Goal: Task Accomplishment & Management: Complete application form

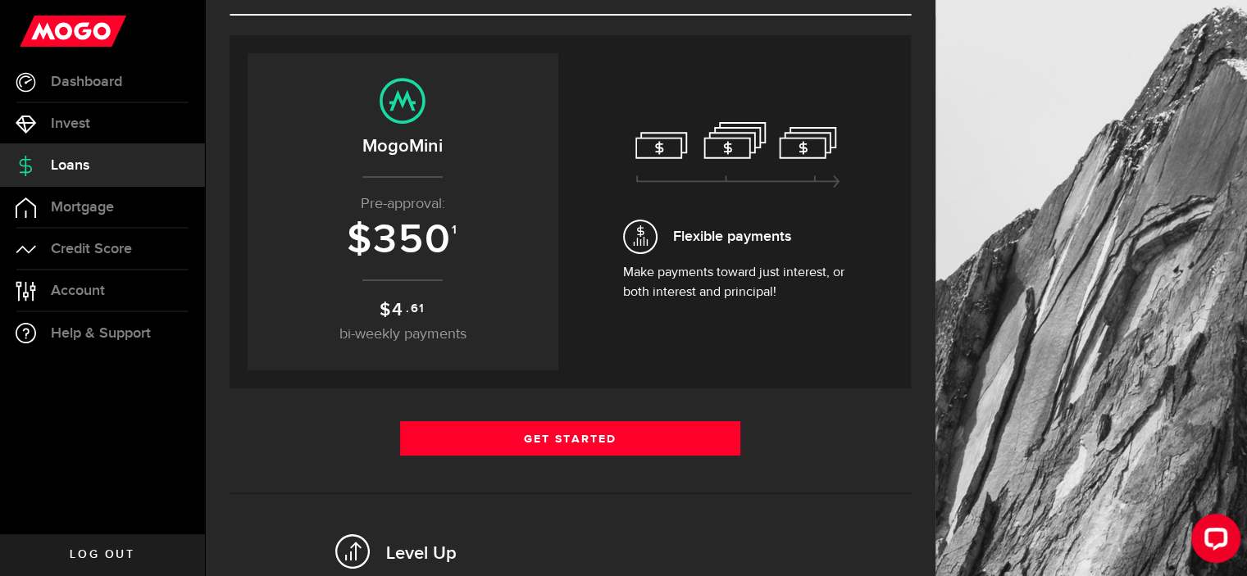
scroll to position [164, 0]
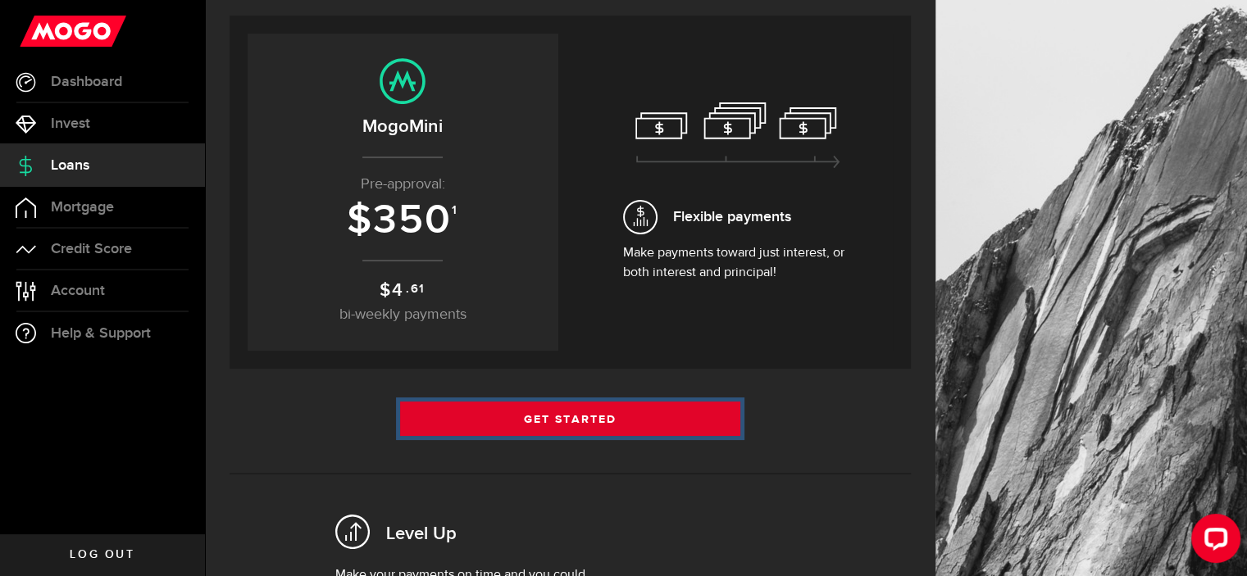
click at [531, 419] on link "Get Started" at bounding box center [570, 419] width 341 height 34
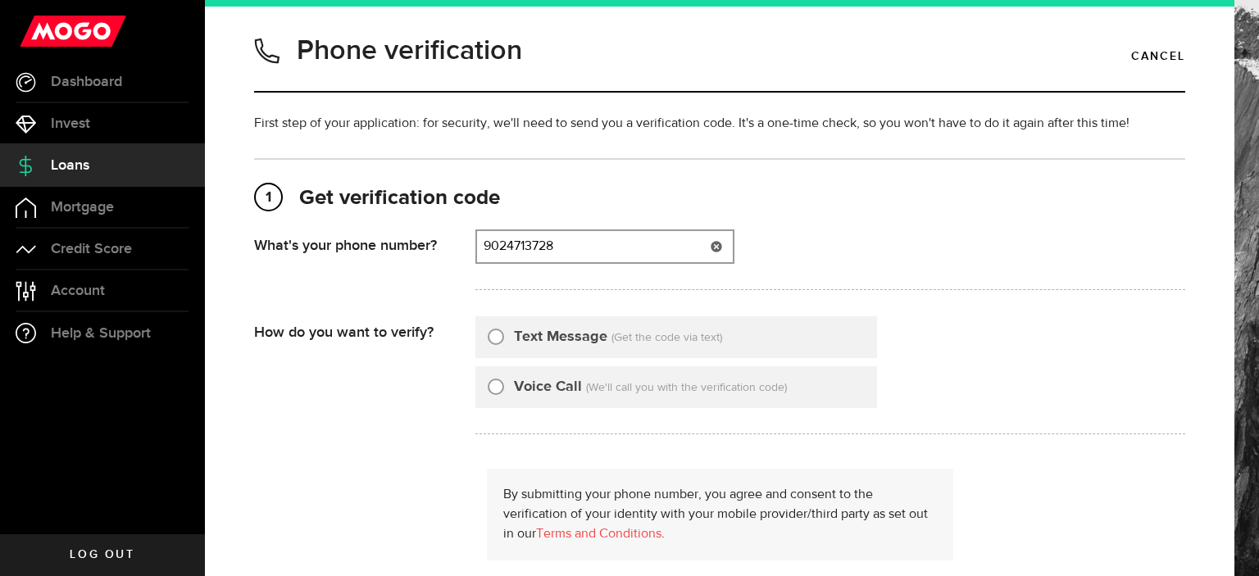
type input "9024713728"
click at [497, 334] on input "Text Message" at bounding box center [496, 334] width 16 height 16
radio input "true"
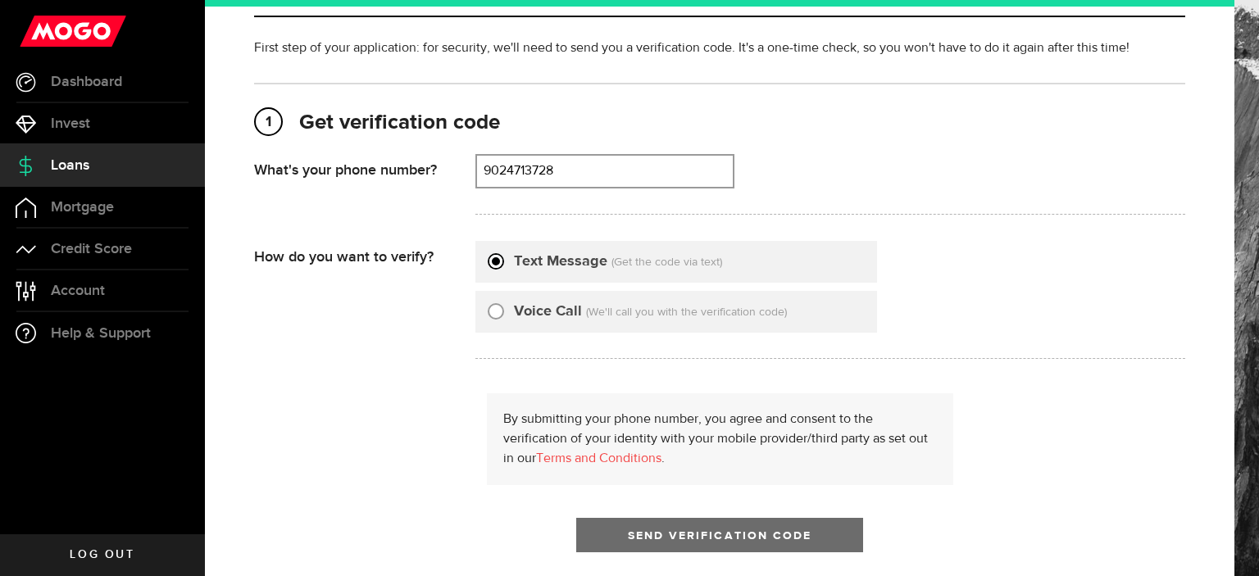
scroll to position [164, 0]
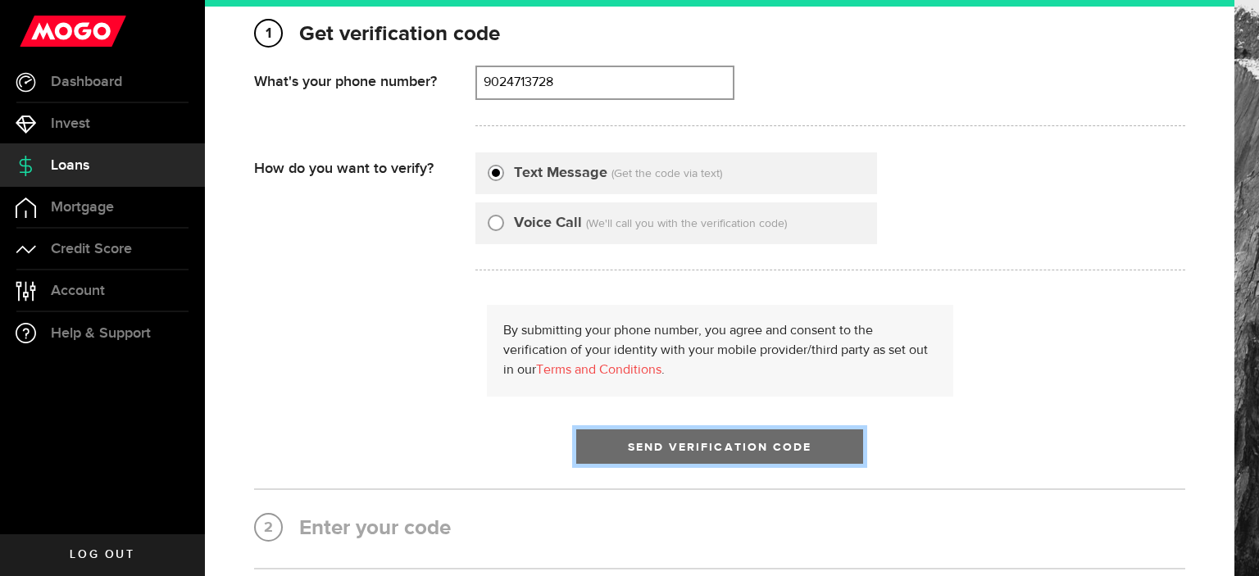
click at [645, 443] on span "Send Verification Code" at bounding box center [720, 447] width 184 height 11
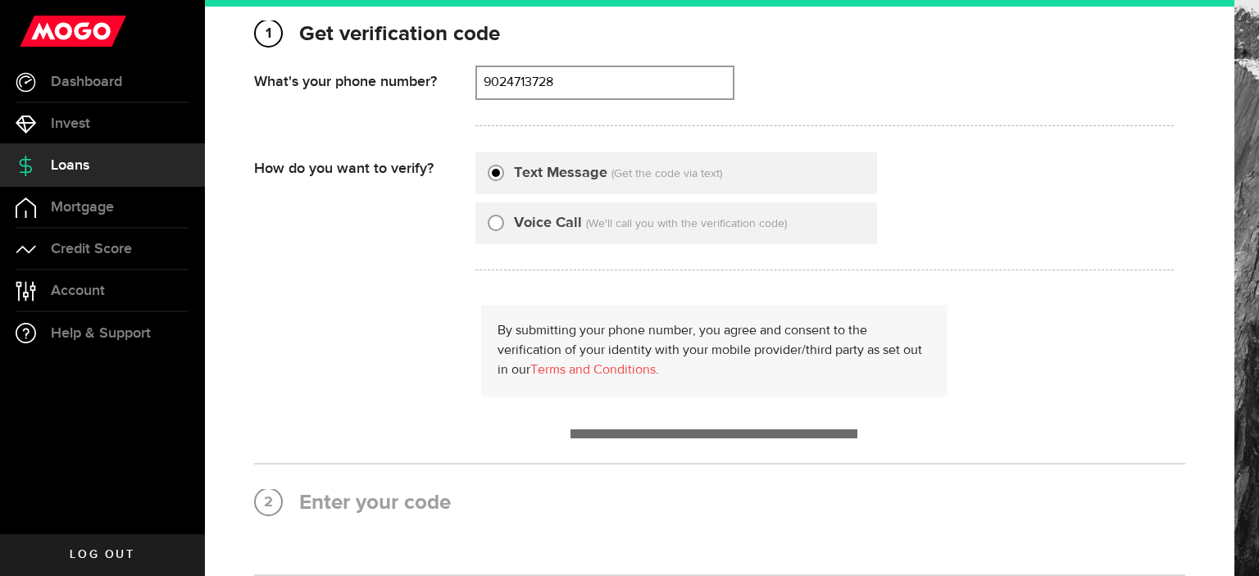
scroll to position [0, 0]
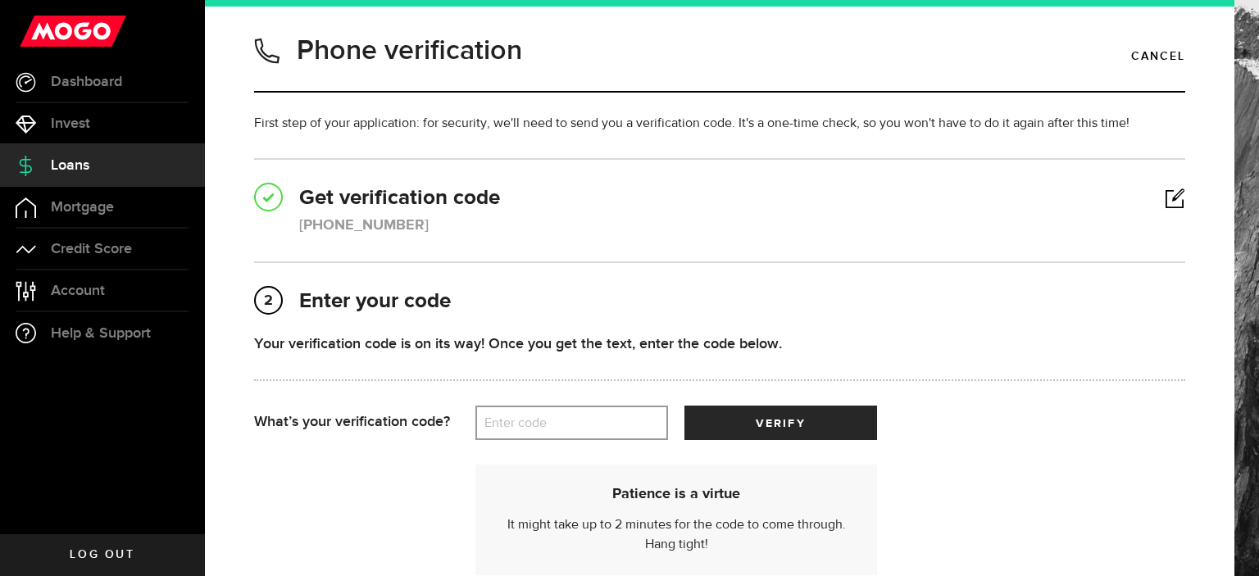
click at [601, 422] on label "Enter code" at bounding box center [571, 424] width 193 height 34
click at [601, 422] on input "Enter code" at bounding box center [571, 423] width 193 height 34
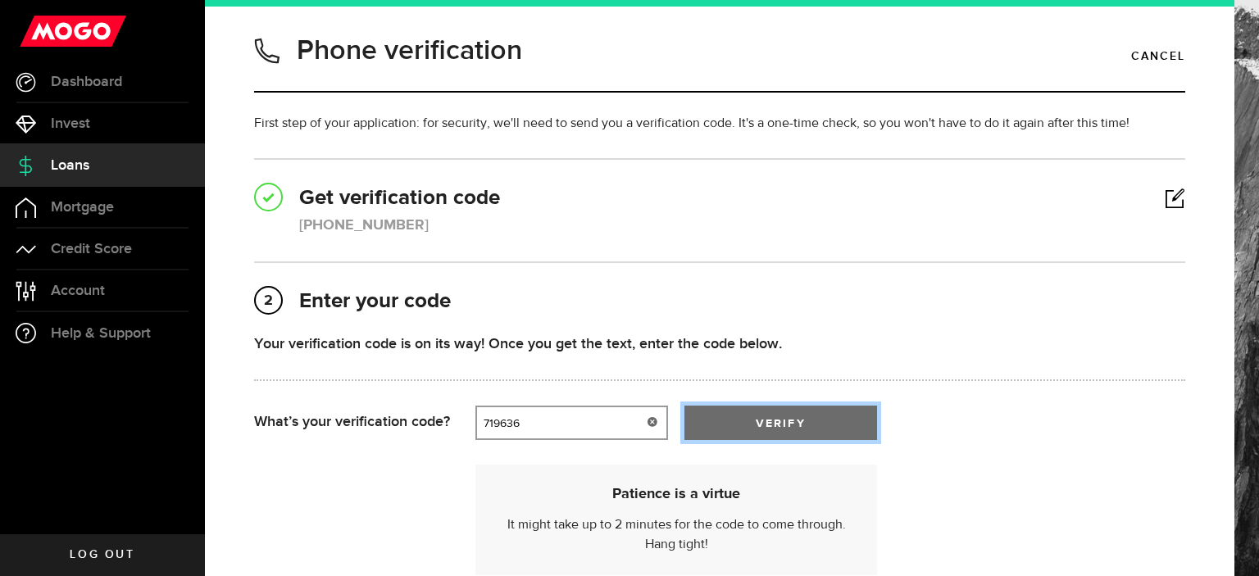
click at [785, 421] on span "submit" at bounding box center [780, 427] width 25 height 25
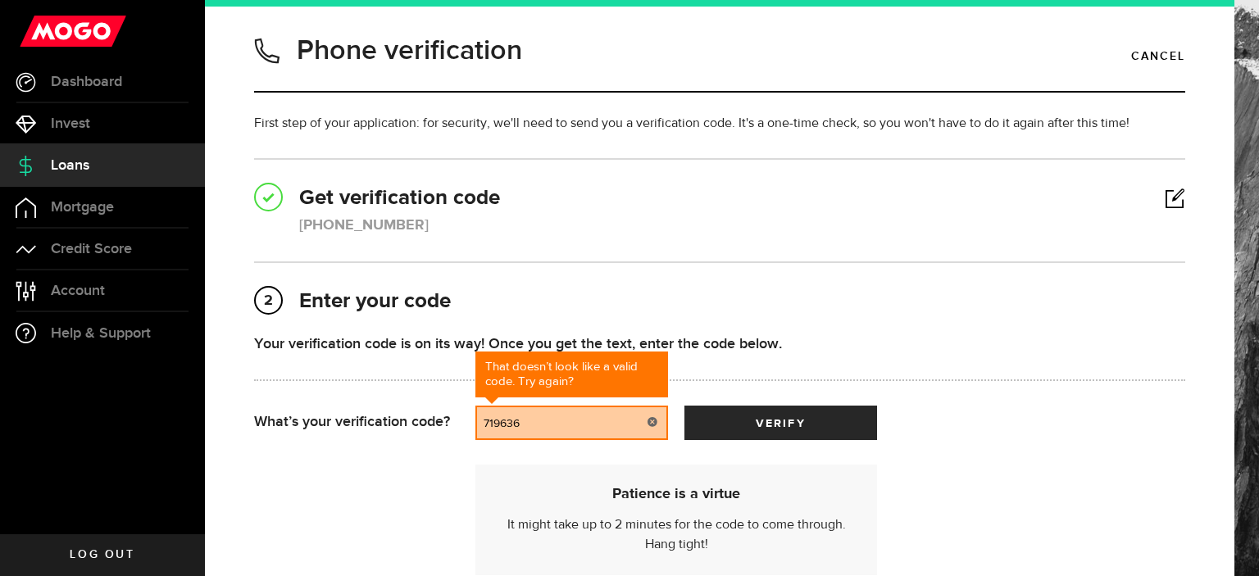
click at [566, 424] on input "719636" at bounding box center [571, 423] width 193 height 34
drag, startPoint x: 566, startPoint y: 424, endPoint x: 464, endPoint y: 420, distance: 101.7
click at [464, 420] on div "What’s your verification code? Enter code That doesn’t look like a valid code. …" at bounding box center [719, 423] width 931 height 34
type input "00288"
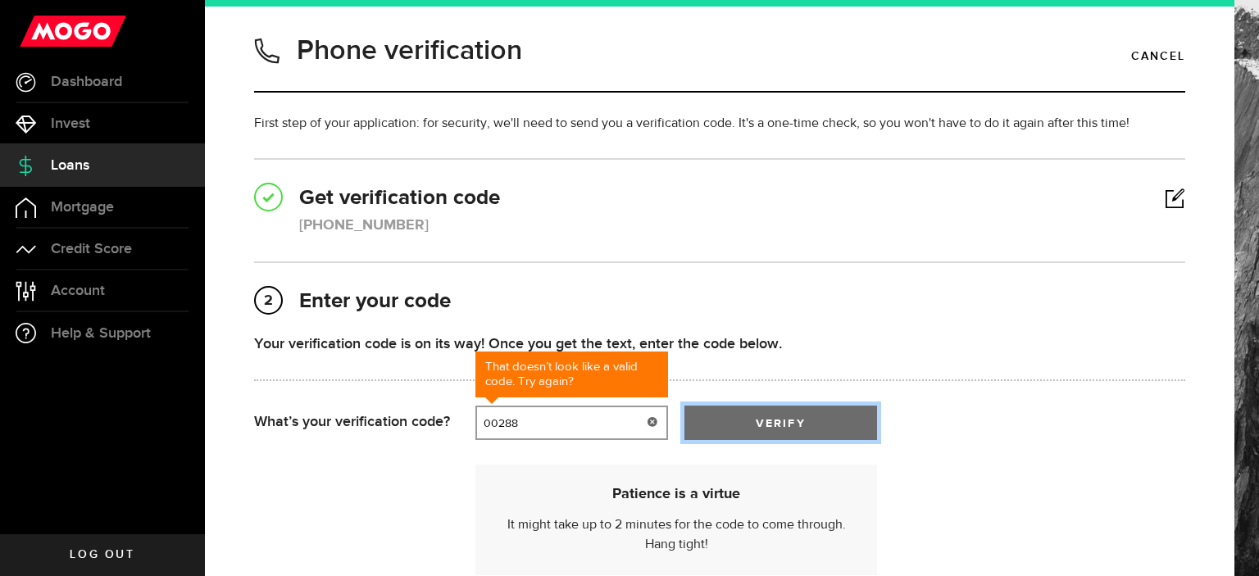
click at [787, 421] on span "submit" at bounding box center [780, 427] width 26 height 26
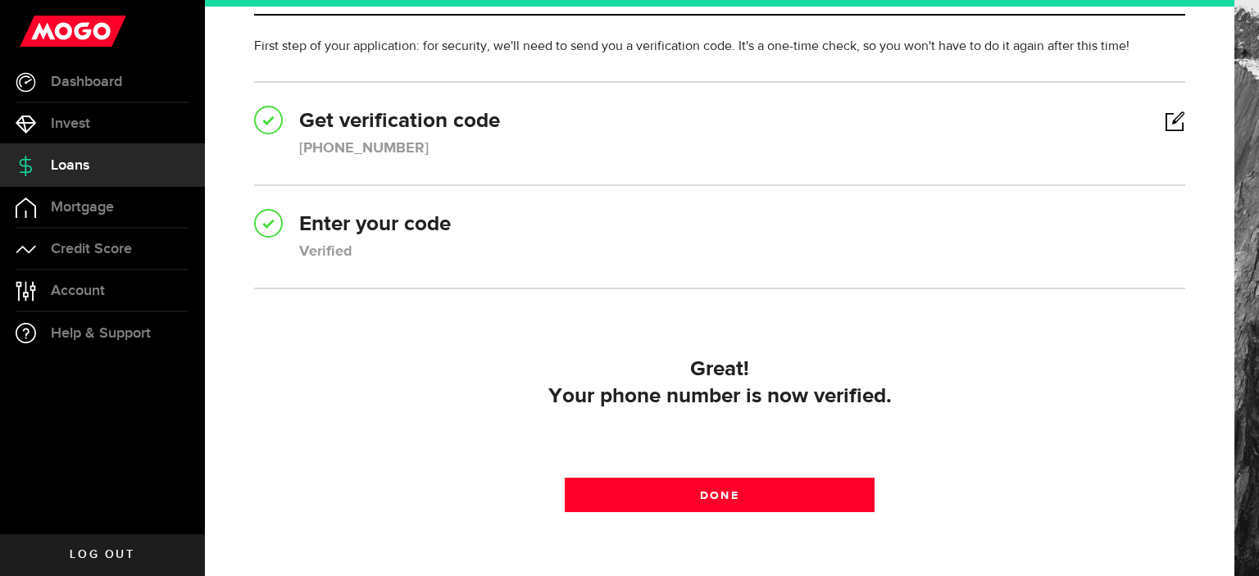
scroll to position [180, 0]
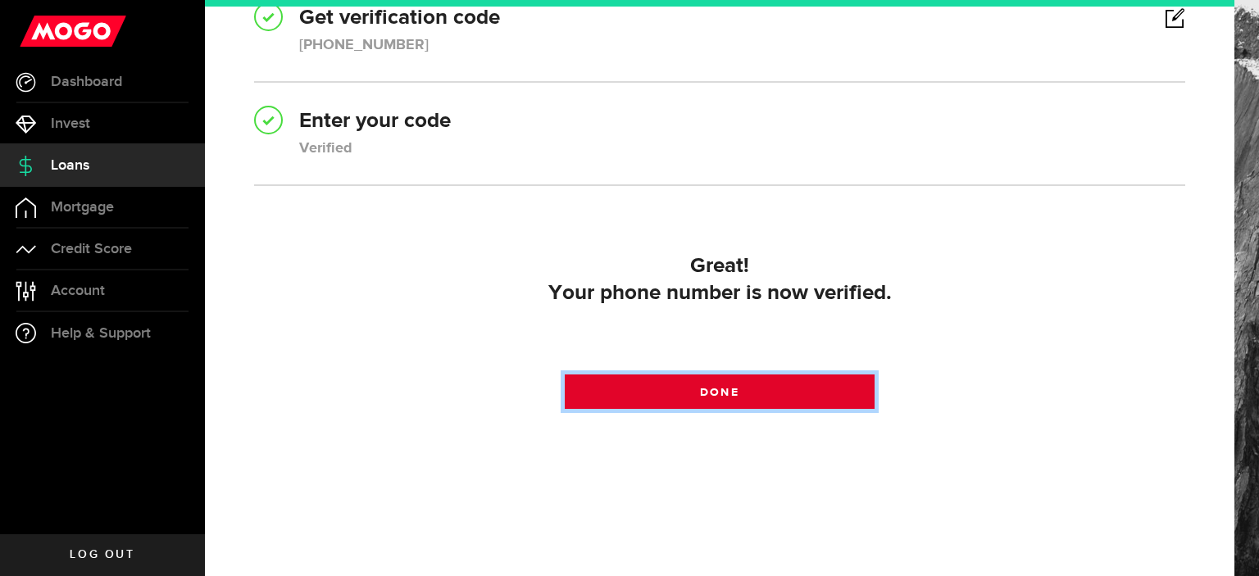
click at [700, 394] on span "Done" at bounding box center [719, 392] width 39 height 11
click at [698, 394] on link "Done" at bounding box center [720, 392] width 311 height 34
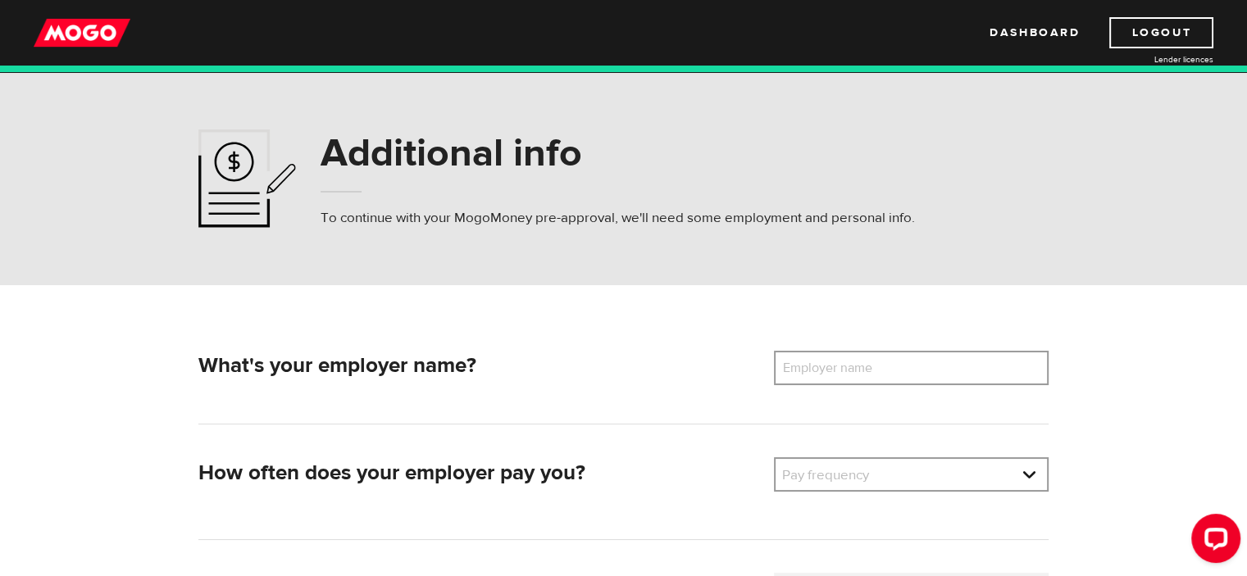
click at [896, 361] on label "Employer name" at bounding box center [840, 368] width 132 height 34
click at [896, 361] on input "Employer name" at bounding box center [911, 368] width 275 height 34
type input "MUFG Investor Services"
click at [1030, 475] on link at bounding box center [910, 474] width 271 height 31
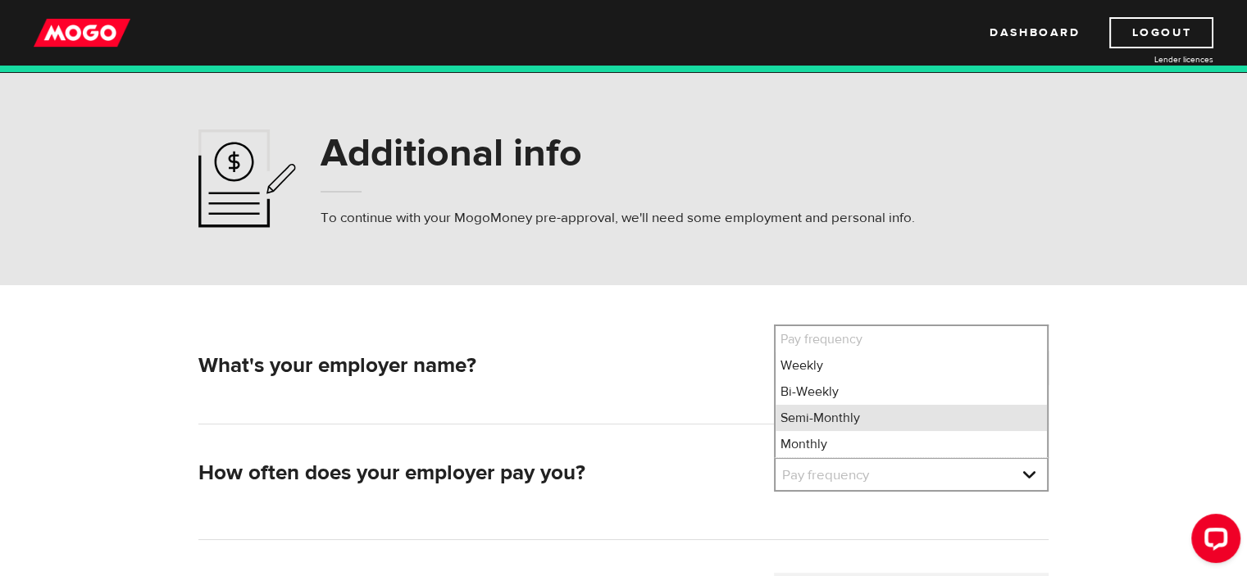
click at [849, 423] on li "Semi-Monthly" at bounding box center [910, 418] width 271 height 26
select select "3"
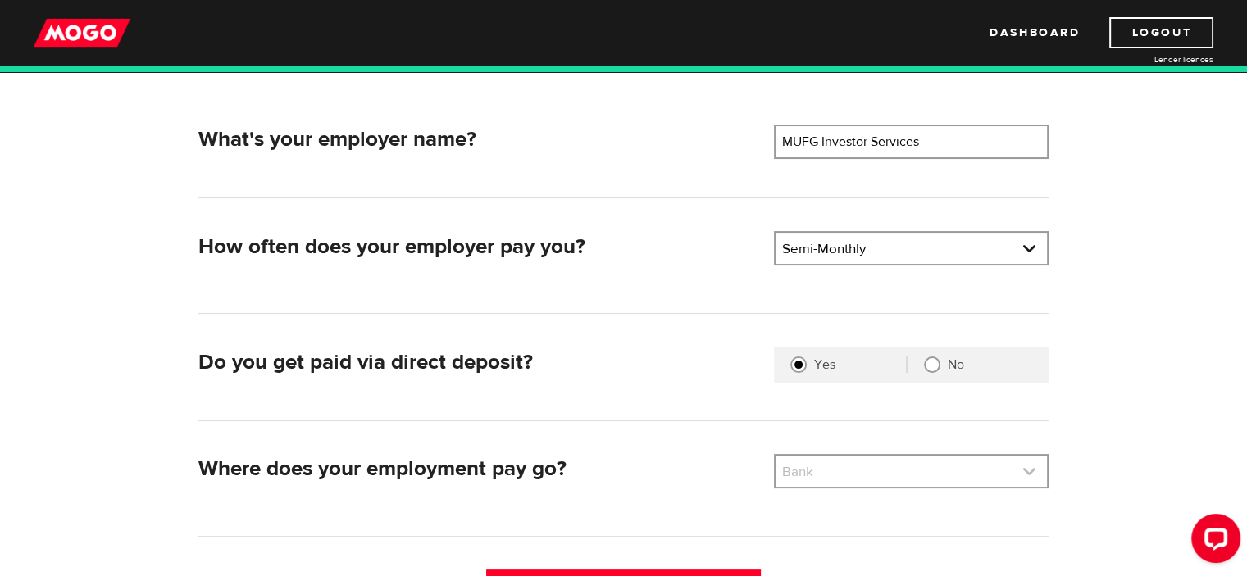
scroll to position [246, 0]
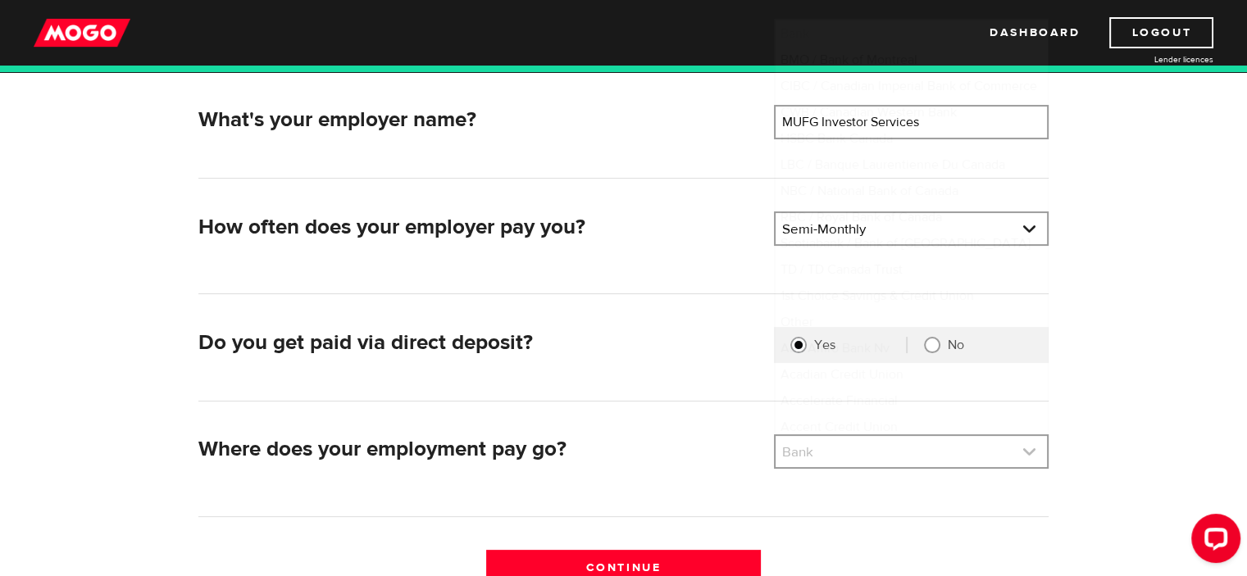
click at [1000, 452] on link at bounding box center [910, 451] width 271 height 31
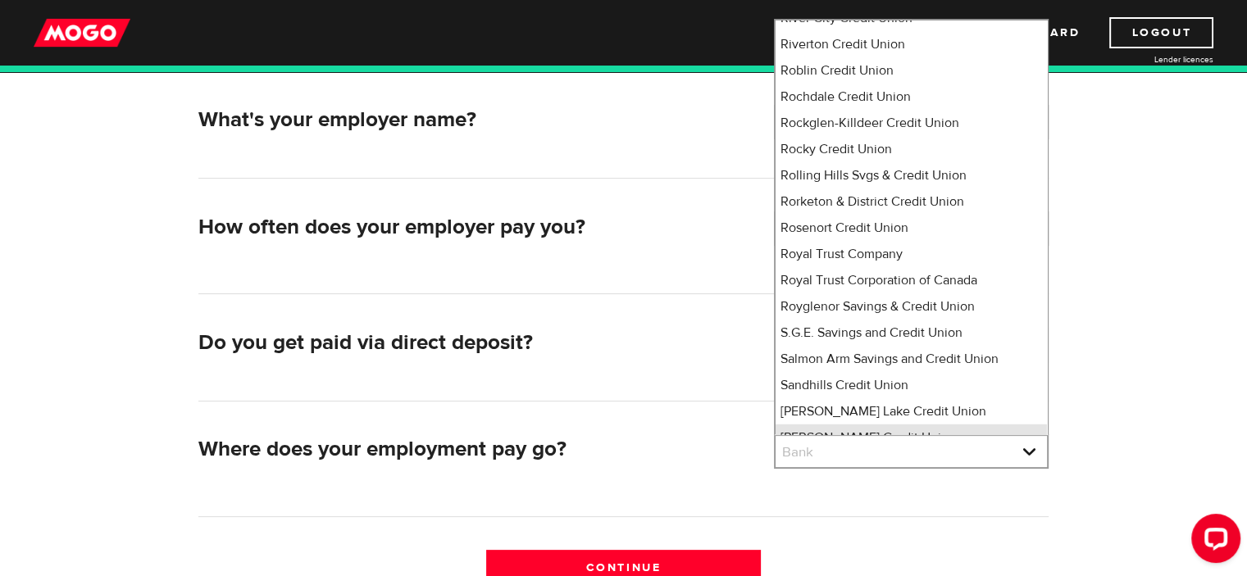
scroll to position [10623, 0]
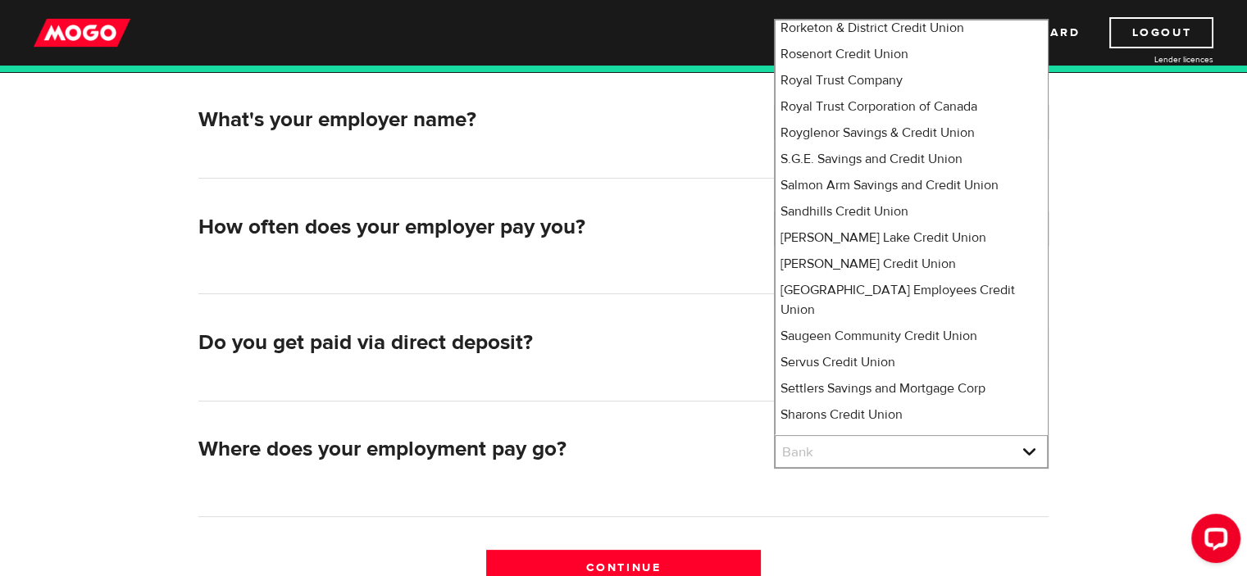
click at [859, 507] on li "Simplii Financial" at bounding box center [910, 520] width 271 height 26
select select "360"
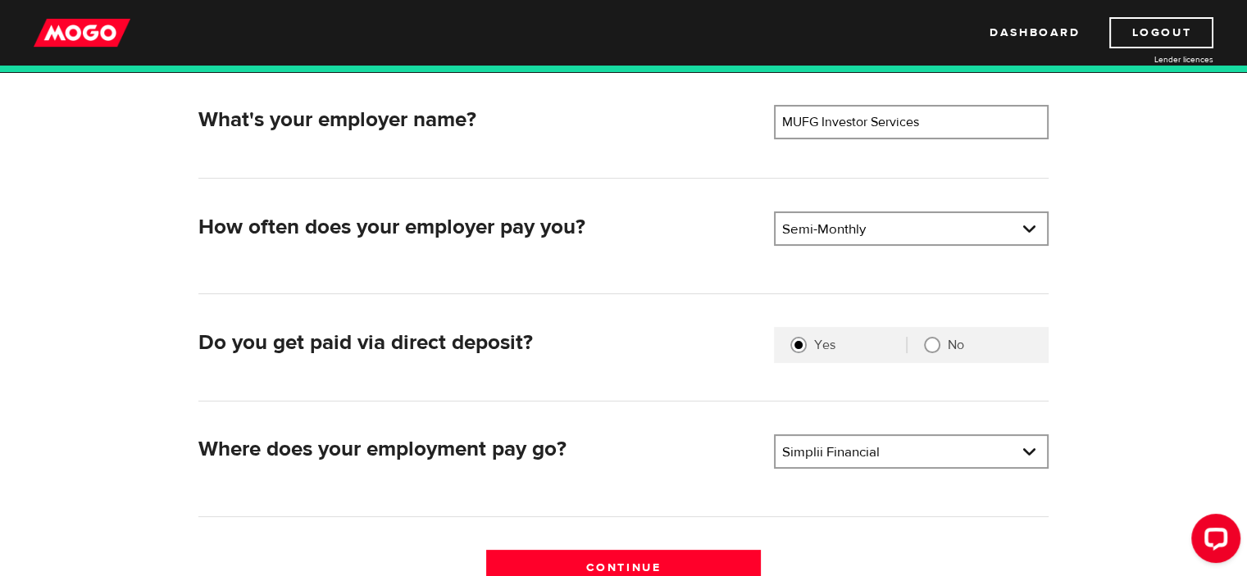
scroll to position [410, 0]
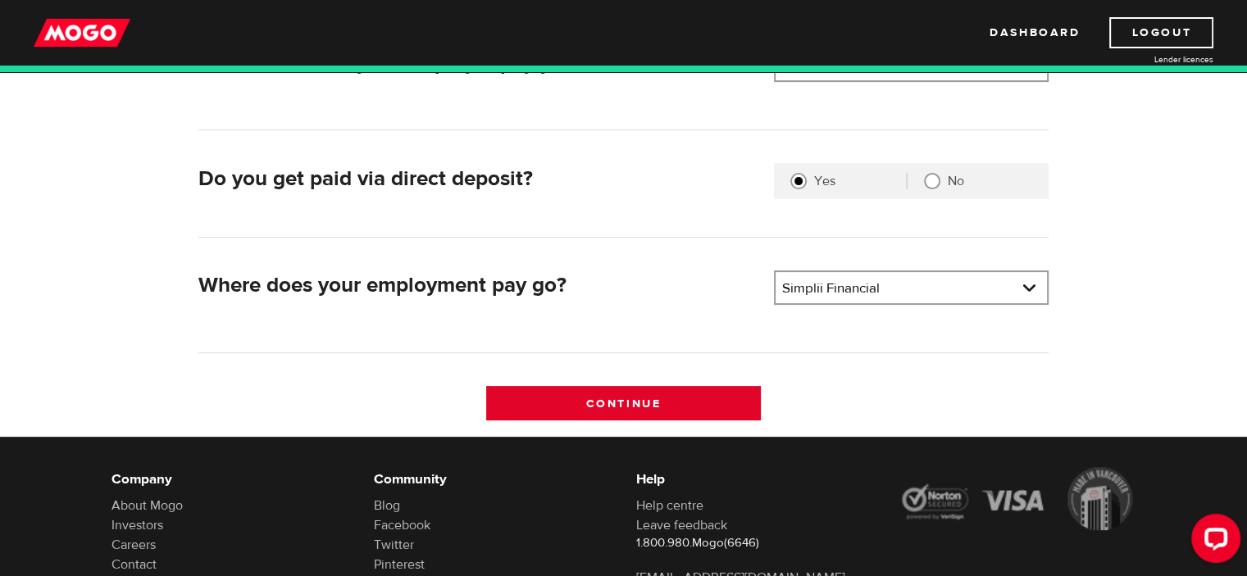
click at [639, 391] on input "Continue" at bounding box center [623, 403] width 275 height 34
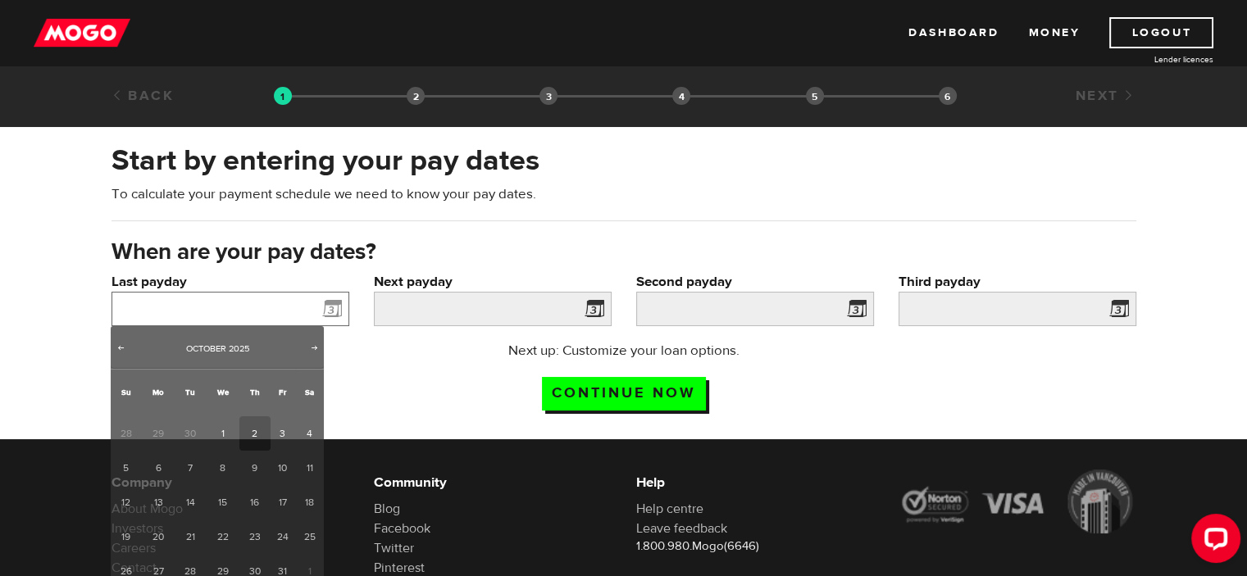
click at [199, 309] on input "Last payday" at bounding box center [230, 309] width 238 height 34
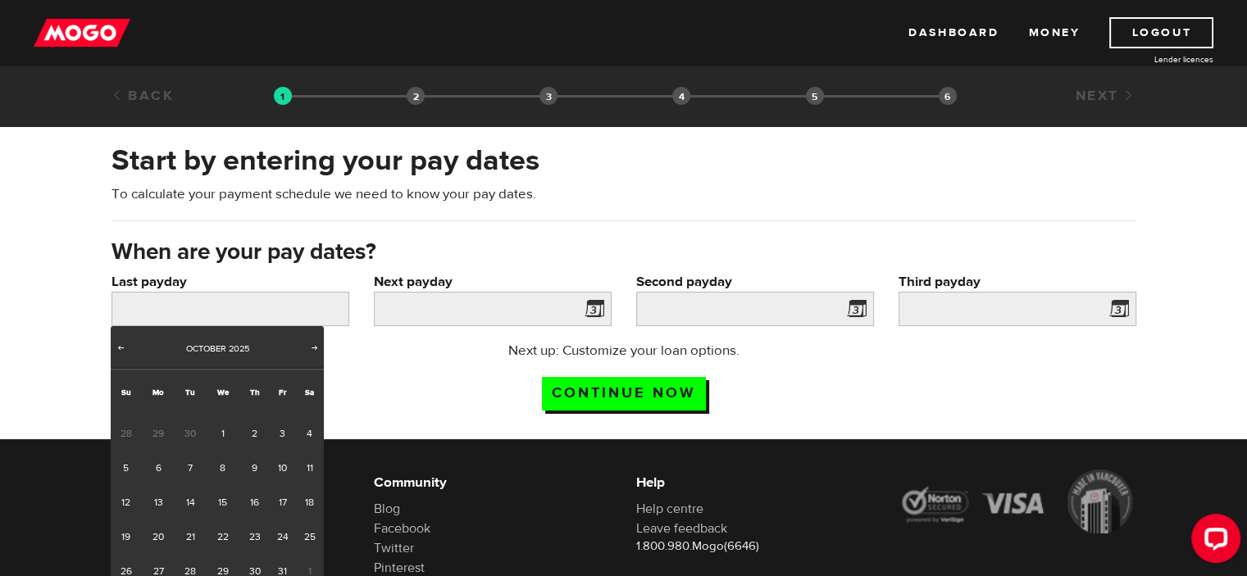
click at [192, 434] on span "30" at bounding box center [190, 433] width 30 height 34
click at [115, 349] on span "Prev" at bounding box center [120, 347] width 13 height 13
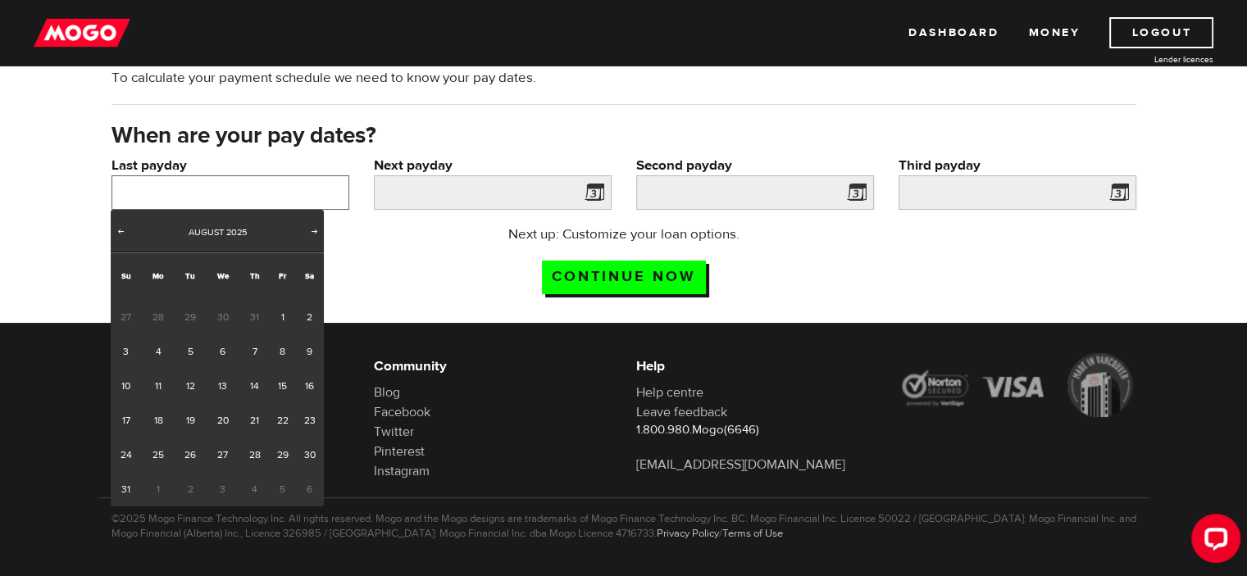
scroll to position [121, 0]
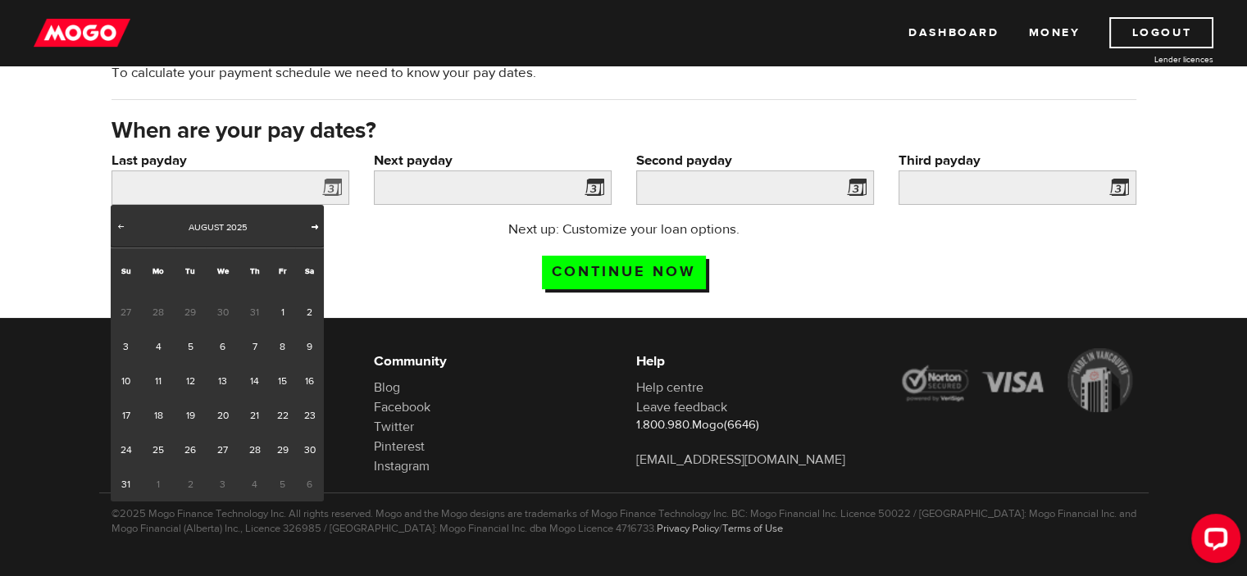
click at [312, 226] on span "Next" at bounding box center [314, 226] width 13 height 13
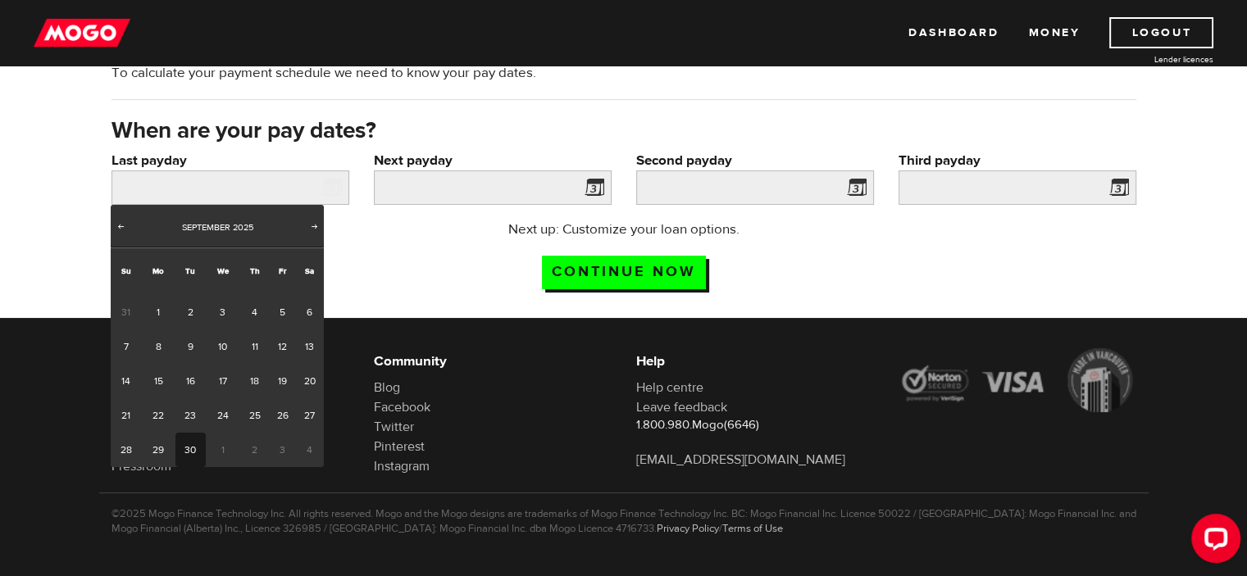
click at [193, 448] on link "30" at bounding box center [190, 450] width 30 height 34
type input "2025/09/30"
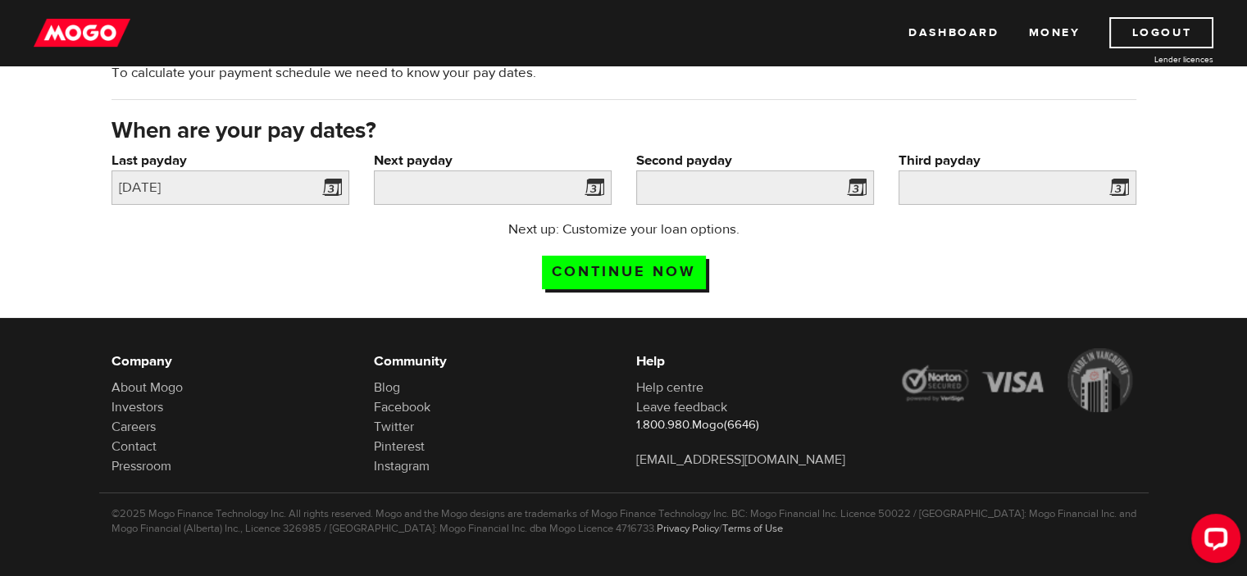
click at [598, 184] on span at bounding box center [591, 190] width 25 height 26
click at [589, 184] on span at bounding box center [591, 190] width 25 height 26
click at [549, 184] on input "Next payday" at bounding box center [493, 188] width 238 height 34
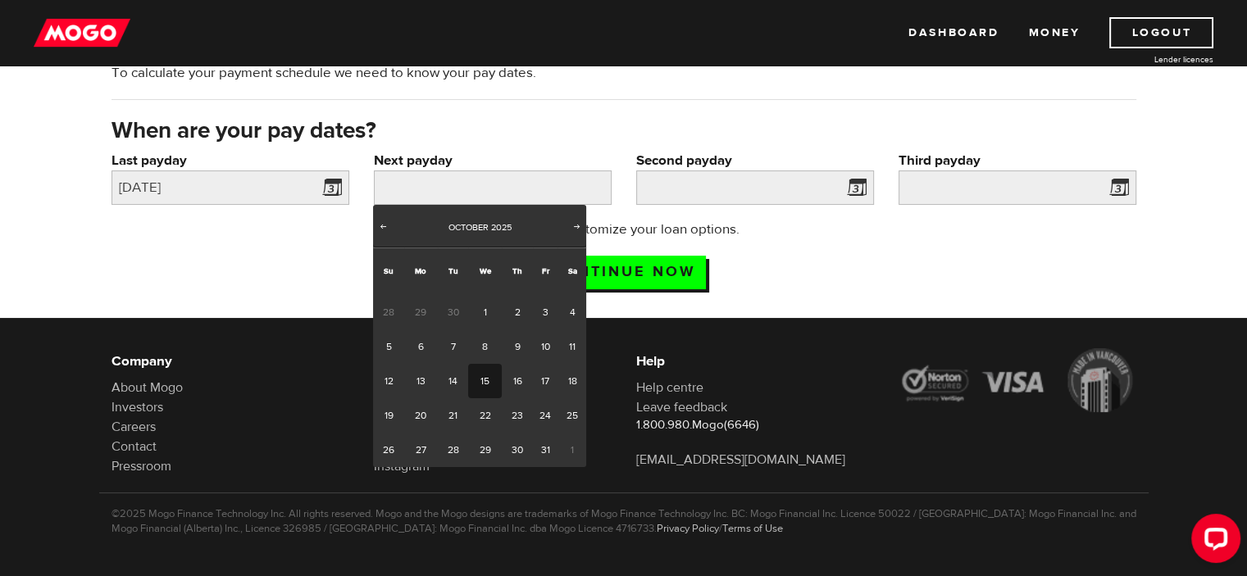
click at [486, 372] on link "15" at bounding box center [485, 381] width 34 height 34
type input "2025/10/15"
type input "2025/10/30"
type input "2025/11/14"
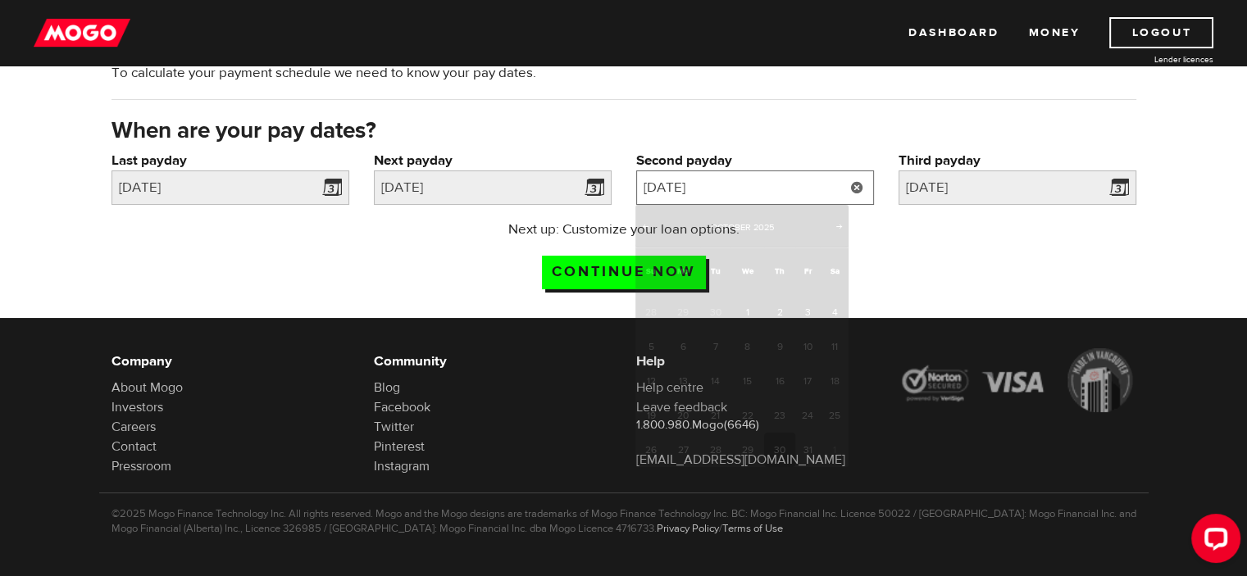
click at [729, 196] on input "2025/10/30" at bounding box center [755, 188] width 238 height 34
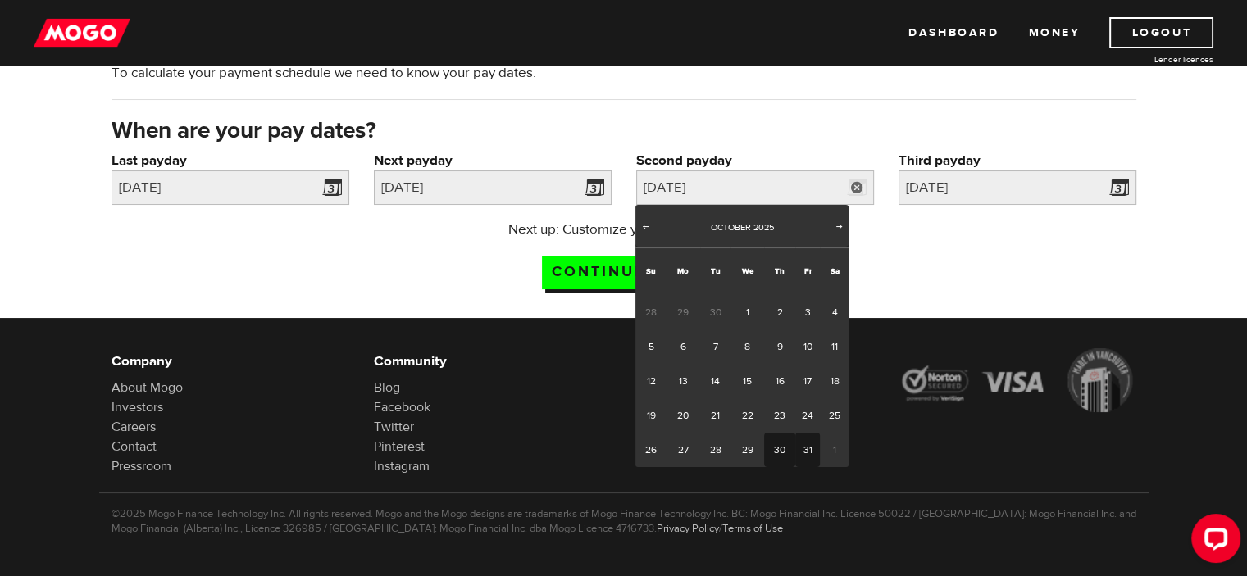
click at [816, 449] on link "31" at bounding box center [807, 450] width 25 height 34
type input "2025/10/31"
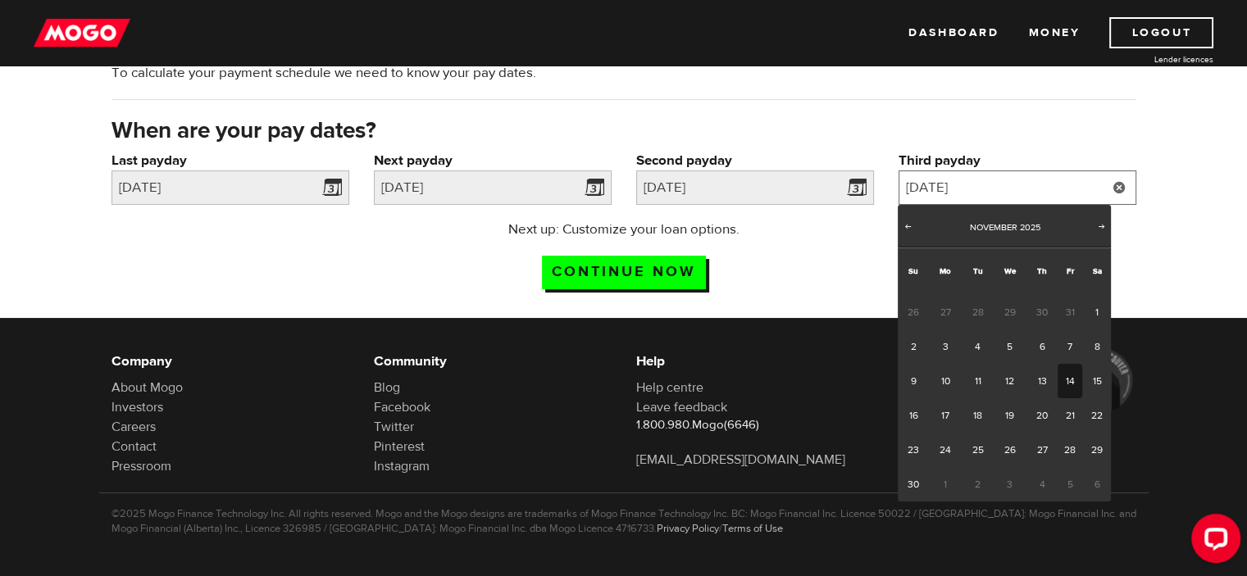
click at [1007, 186] on input "2025/11/14" at bounding box center [1017, 188] width 238 height 34
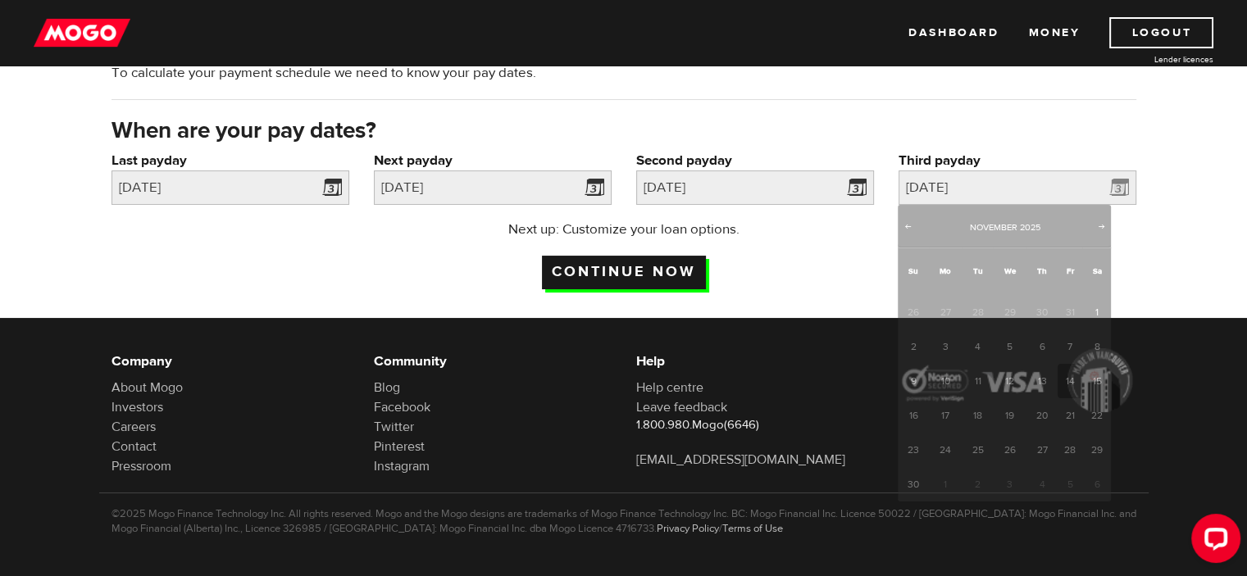
click at [639, 266] on input "Continue now" at bounding box center [624, 273] width 164 height 34
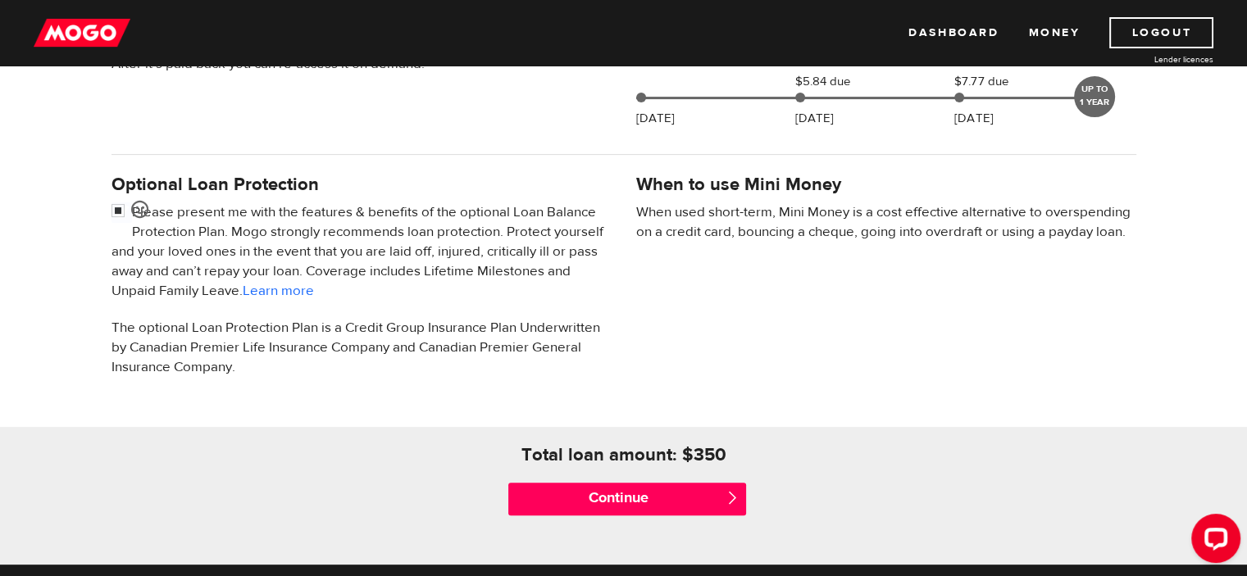
scroll to position [574, 0]
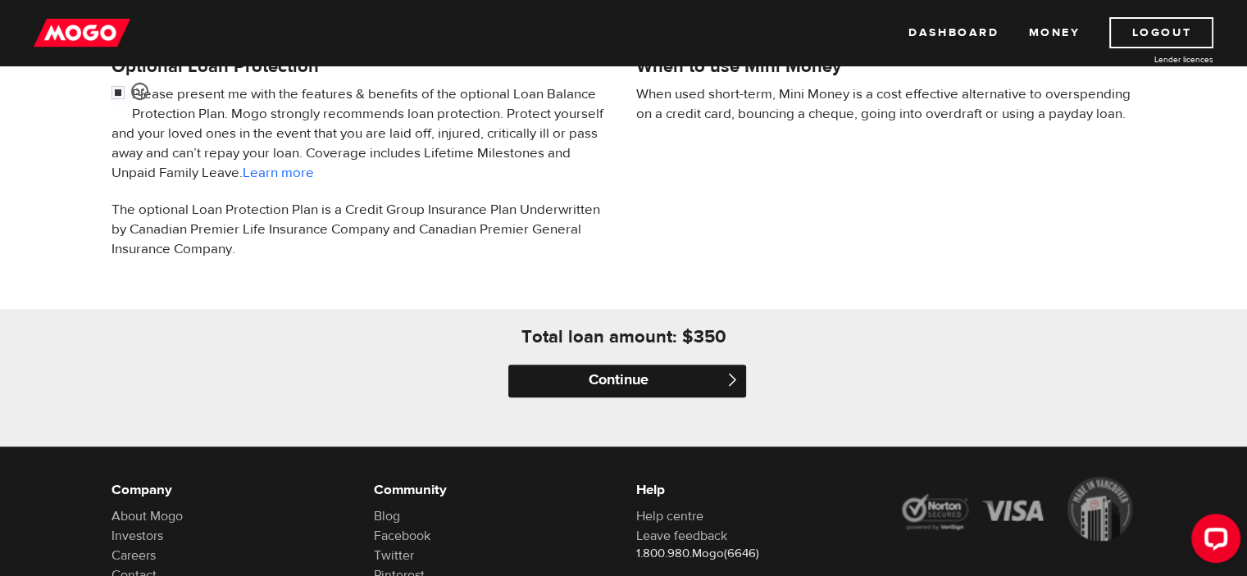
click at [609, 384] on input "Continue" at bounding box center [627, 381] width 238 height 33
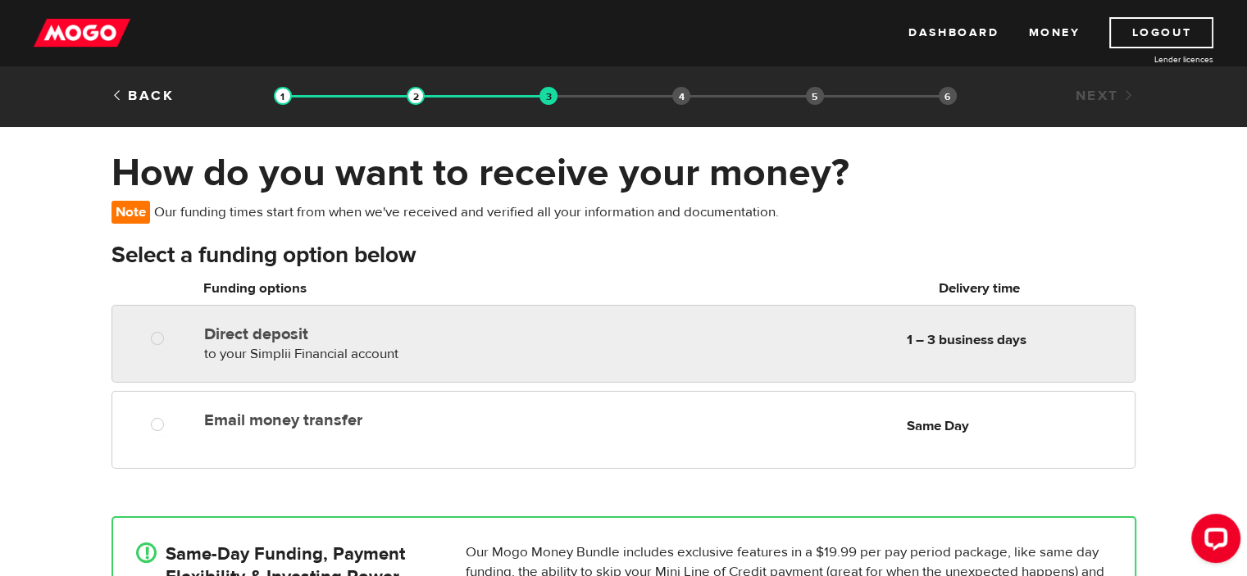
scroll to position [82, 0]
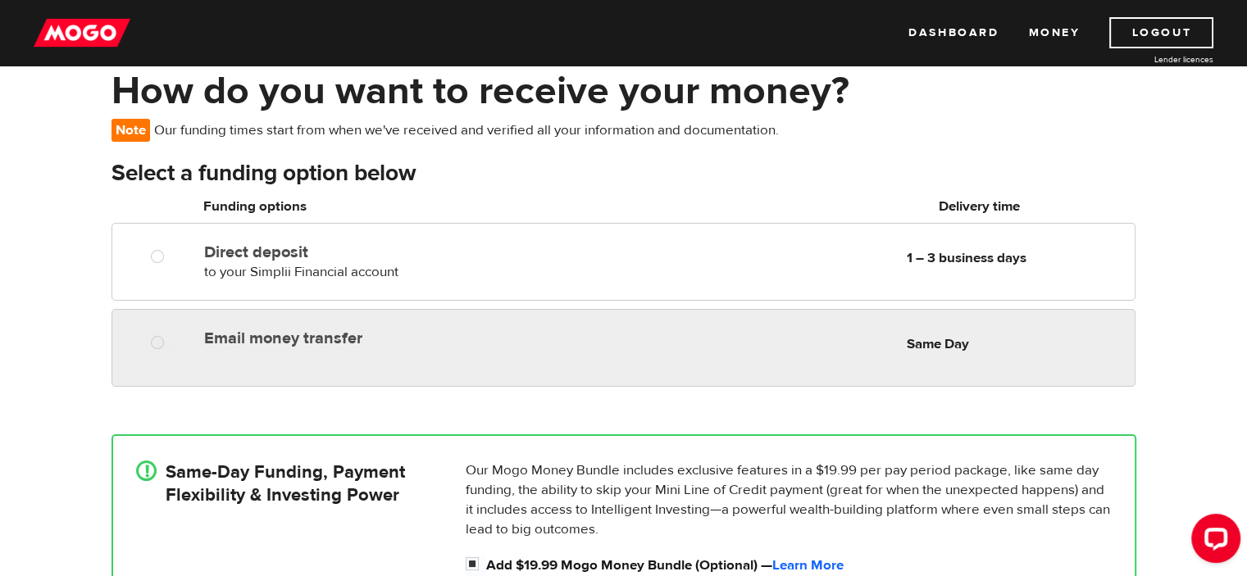
radio input "true"
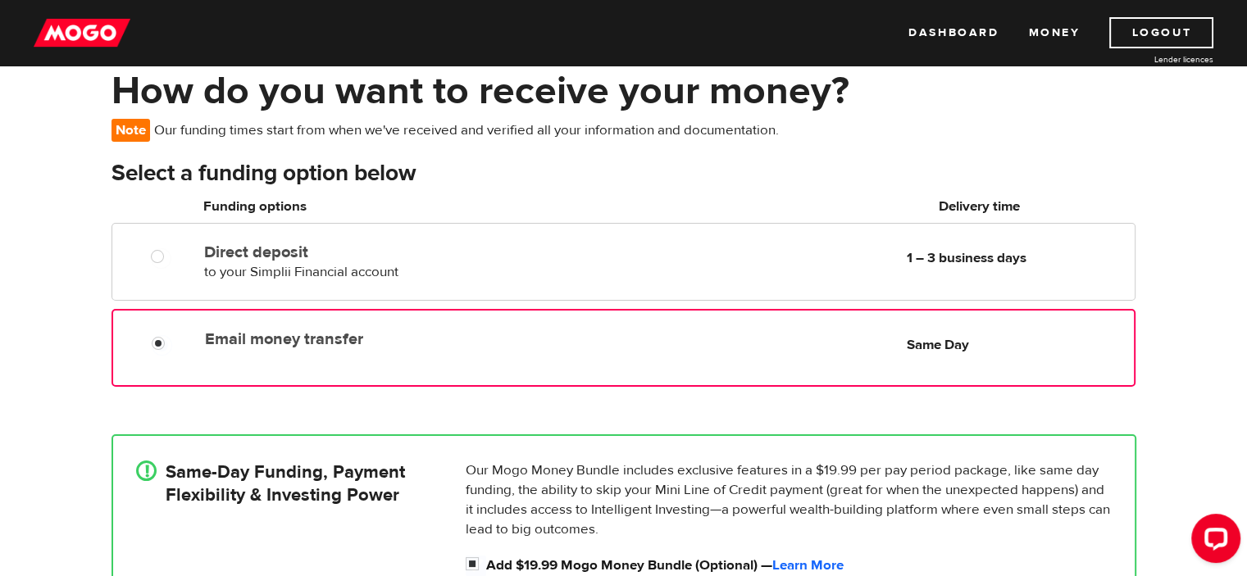
click at [426, 340] on label "Email money transfer" at bounding box center [393, 340] width 376 height 20
click at [172, 340] on input "Email money transfer" at bounding box center [162, 345] width 20 height 20
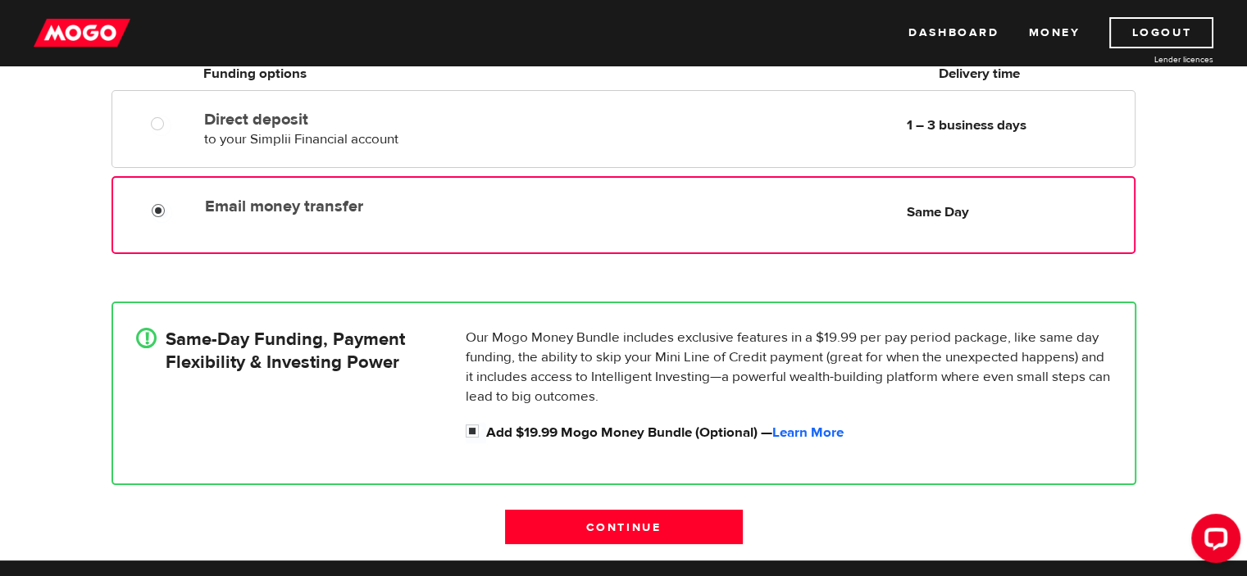
scroll to position [246, 0]
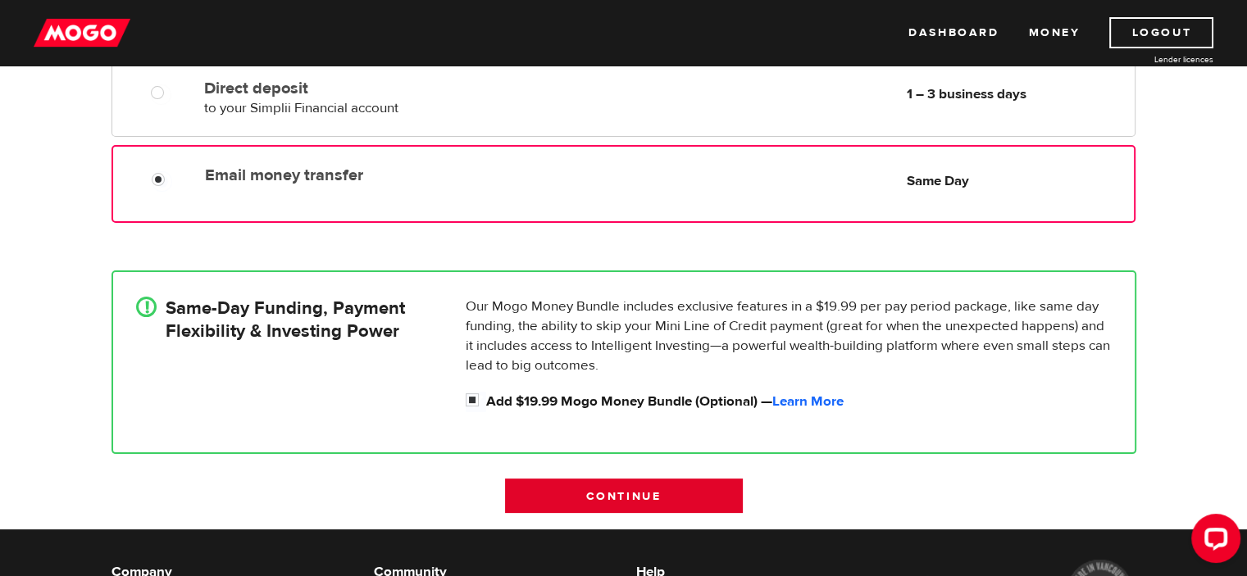
click at [608, 493] on input "Continue" at bounding box center [624, 496] width 238 height 34
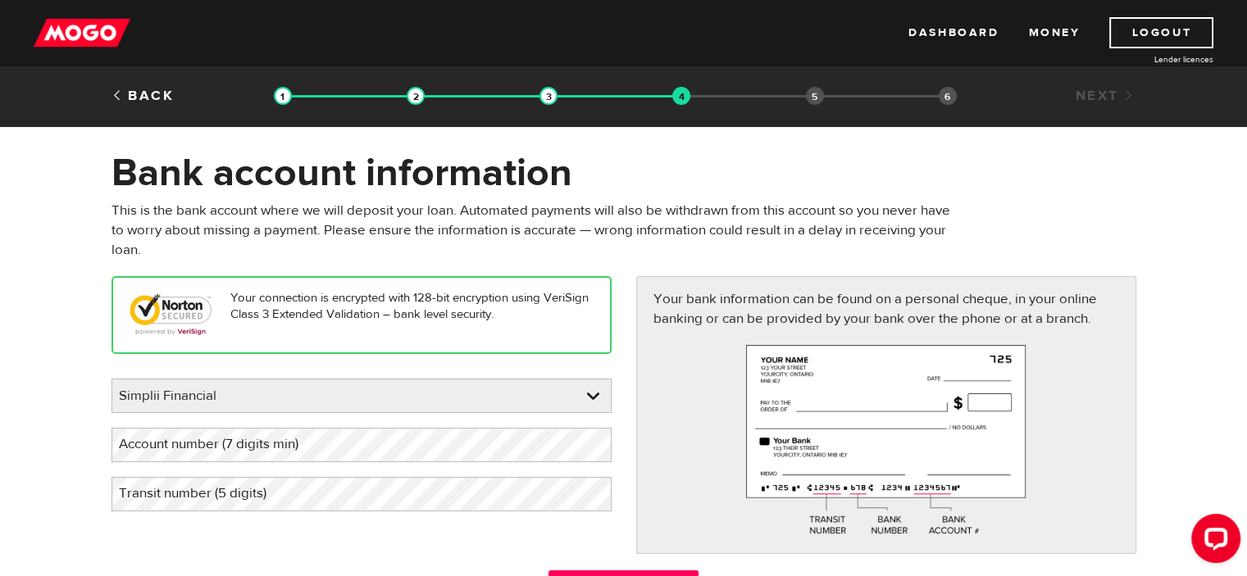
click at [331, 448] on label "Account number (7 digits min)" at bounding box center [221, 445] width 221 height 34
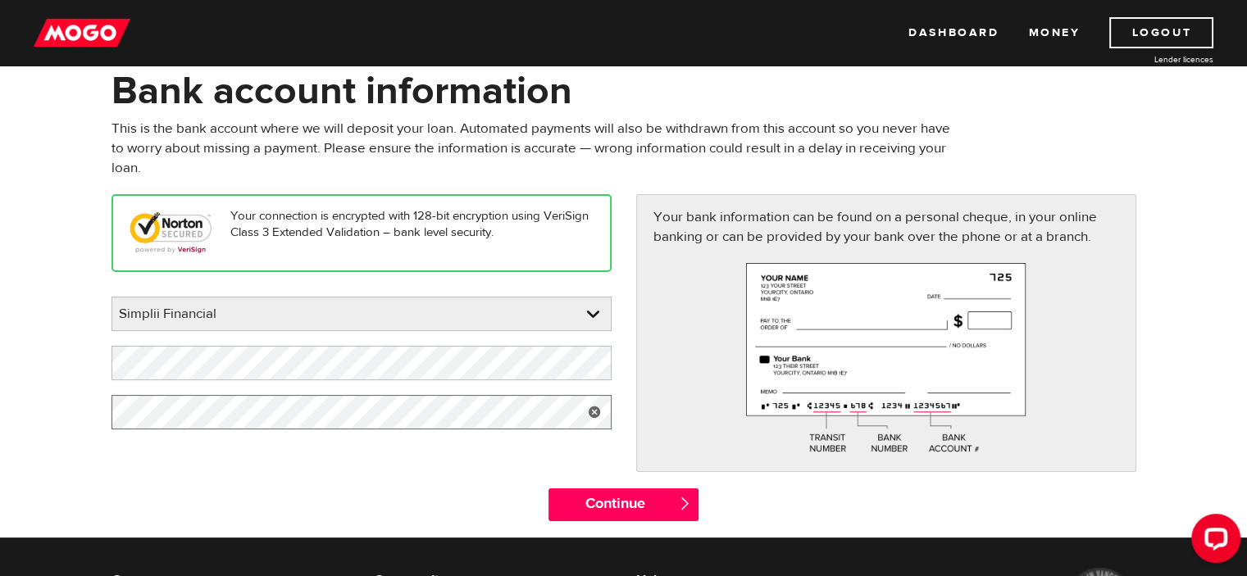
scroll to position [164, 0]
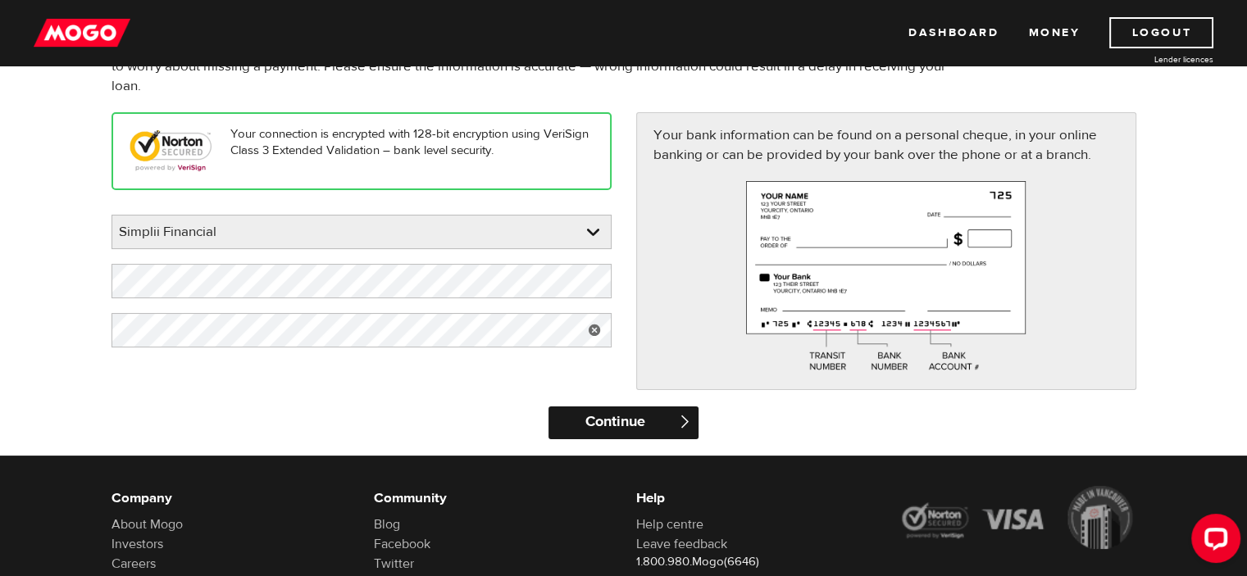
click at [603, 416] on input "Continue" at bounding box center [623, 423] width 150 height 33
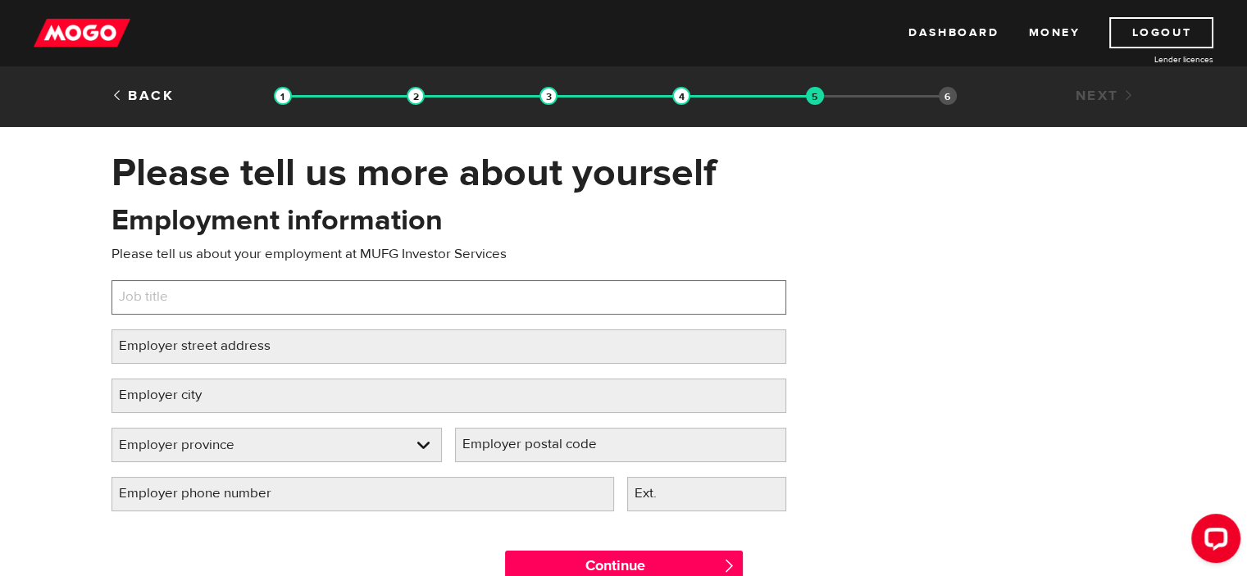
click at [266, 298] on input "Job title" at bounding box center [448, 297] width 675 height 34
type input "Senior Associate, Nexus, Investor Delivery"
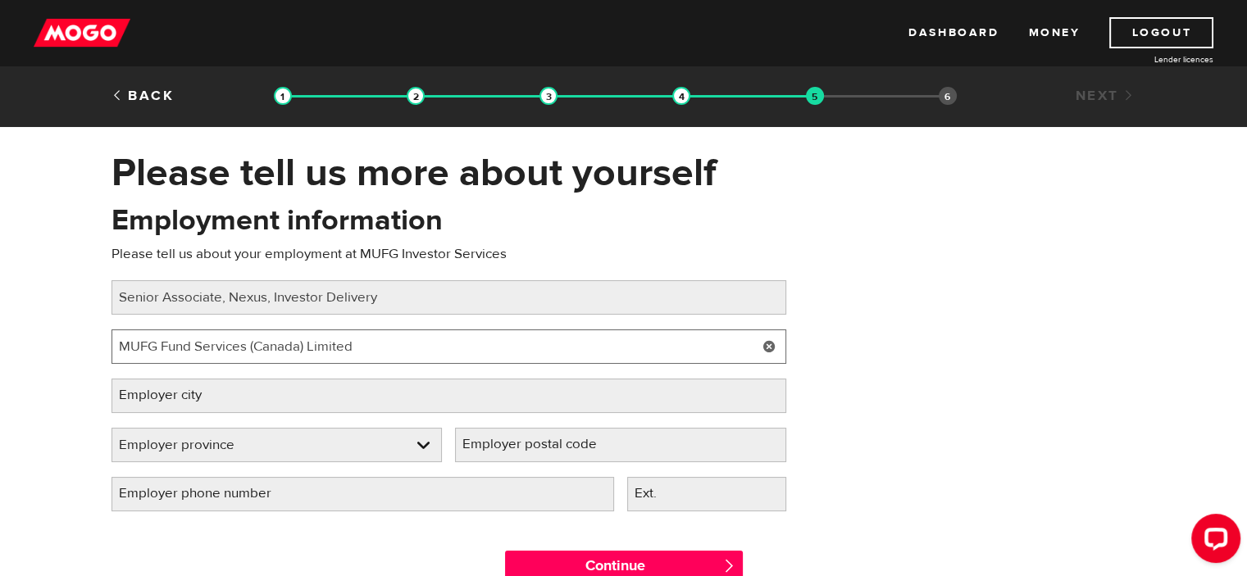
type input "MUFG Fund Services (Canada) Limited"
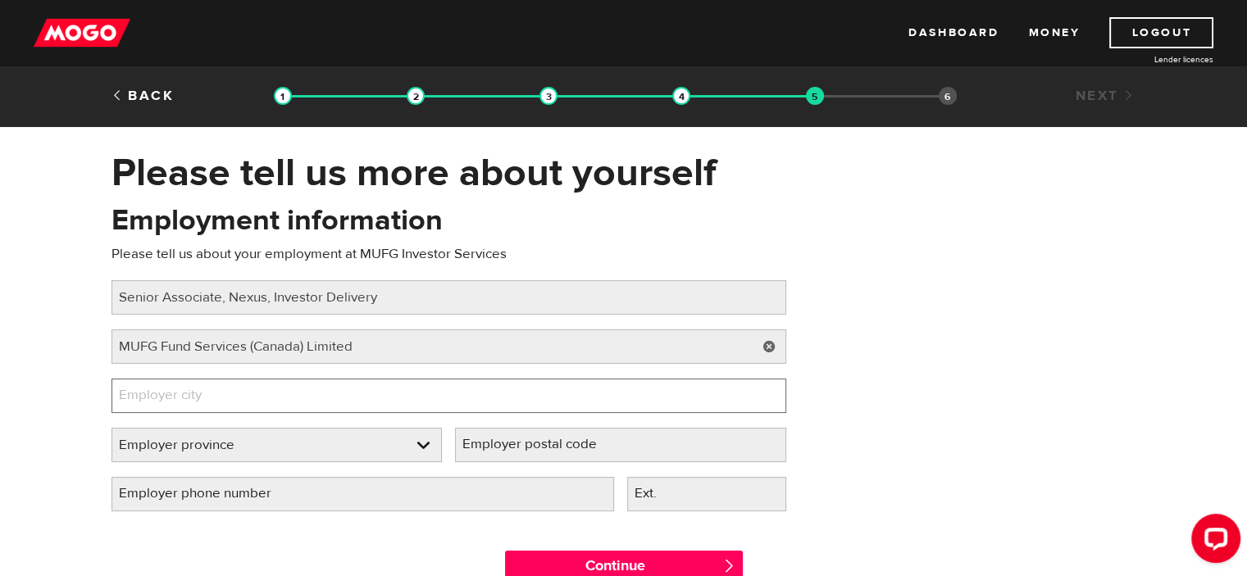
click at [259, 395] on input "Employer city" at bounding box center [448, 396] width 675 height 34
type input "Toronto"
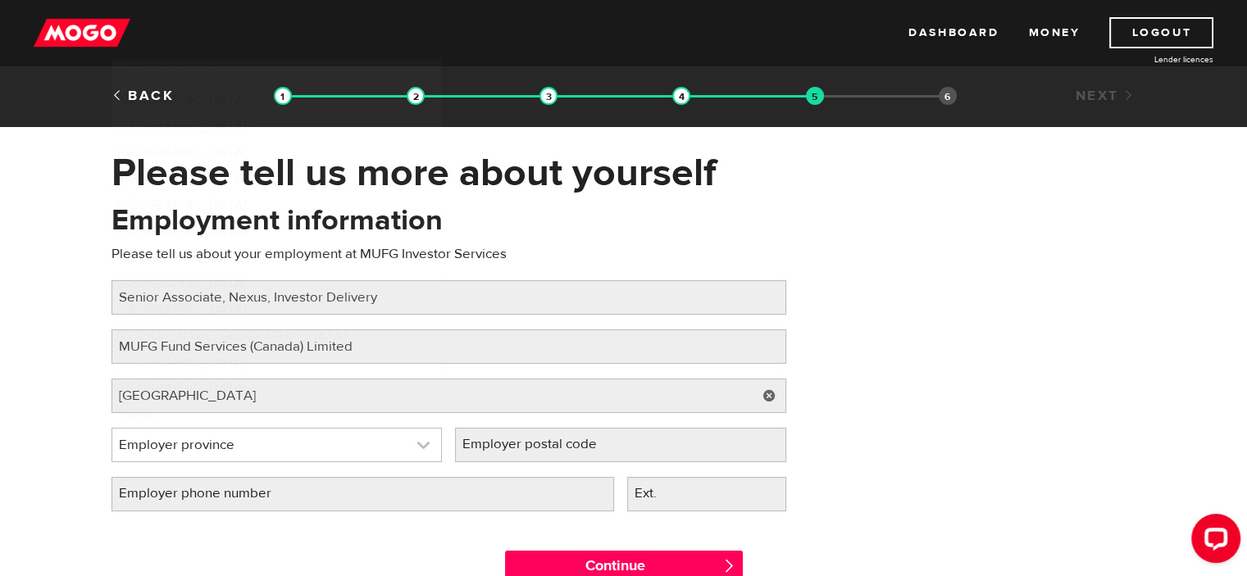
click at [421, 452] on link at bounding box center [277, 445] width 330 height 33
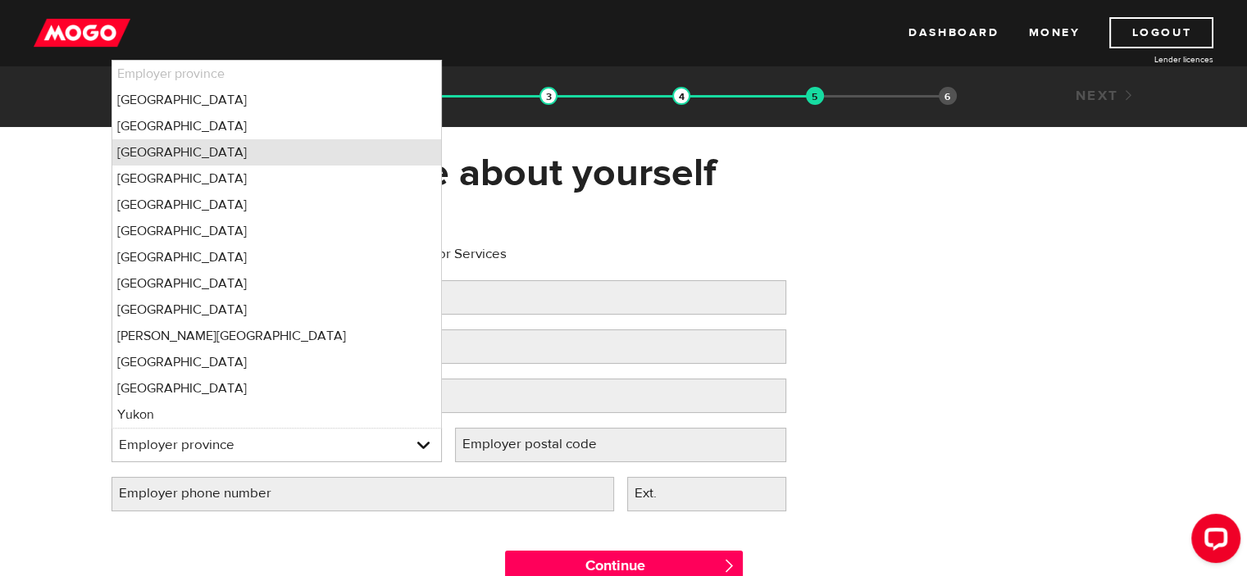
click at [146, 159] on li "Ontario" at bounding box center [277, 152] width 330 height 26
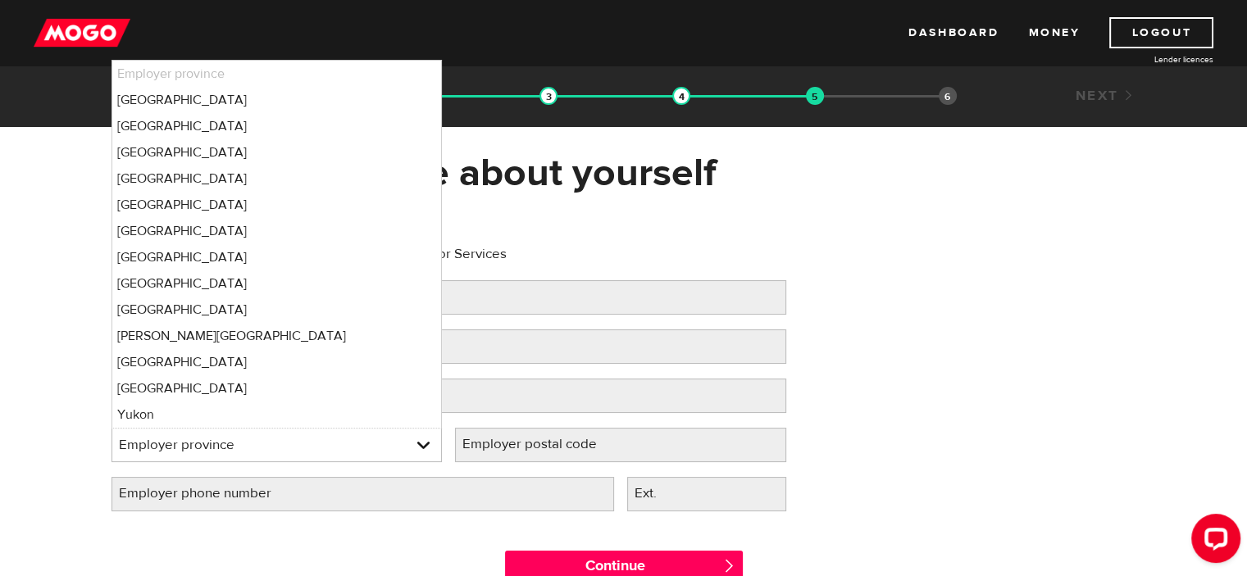
select select "ON"
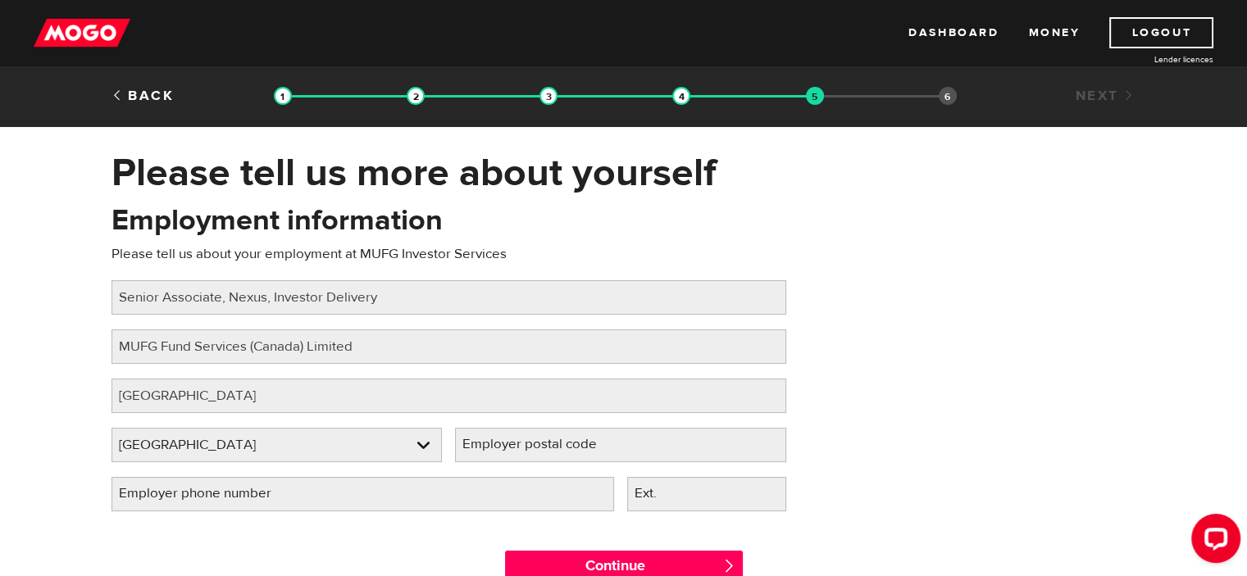
click at [588, 445] on label "Employer postal code" at bounding box center [542, 445] width 175 height 34
click at [588, 445] on input "Employer postal code" at bounding box center [620, 445] width 331 height 34
click at [588, 445] on label "Employer postal code" at bounding box center [542, 445] width 175 height 34
click at [588, 445] on input "Employer postal code" at bounding box center [620, 445] width 331 height 34
type input "M5H 3Y9"
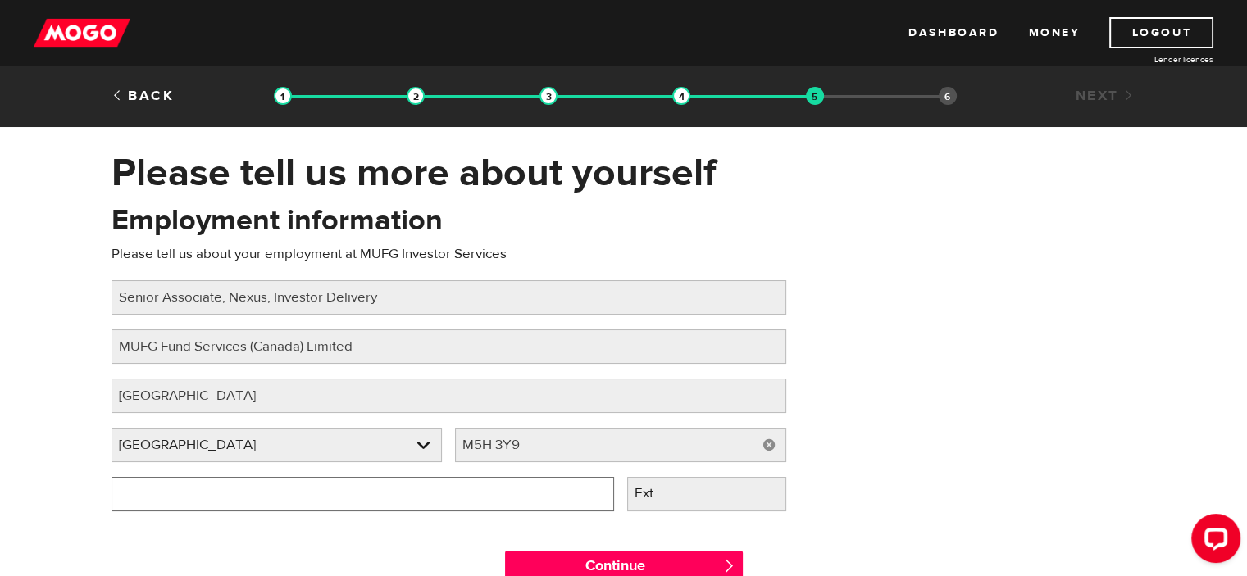
click at [526, 498] on input "Employer phone number" at bounding box center [362, 494] width 503 height 34
click at [221, 498] on input "Employer phone number" at bounding box center [362, 494] width 503 height 34
type input "(902) 377-7929"
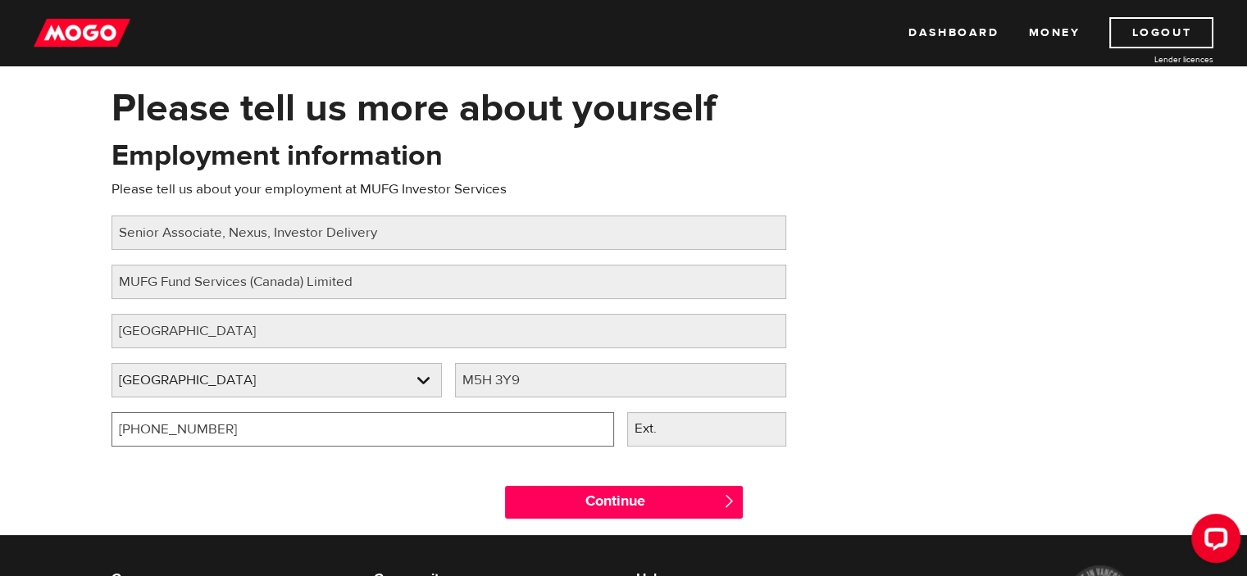
scroll to position [164, 0]
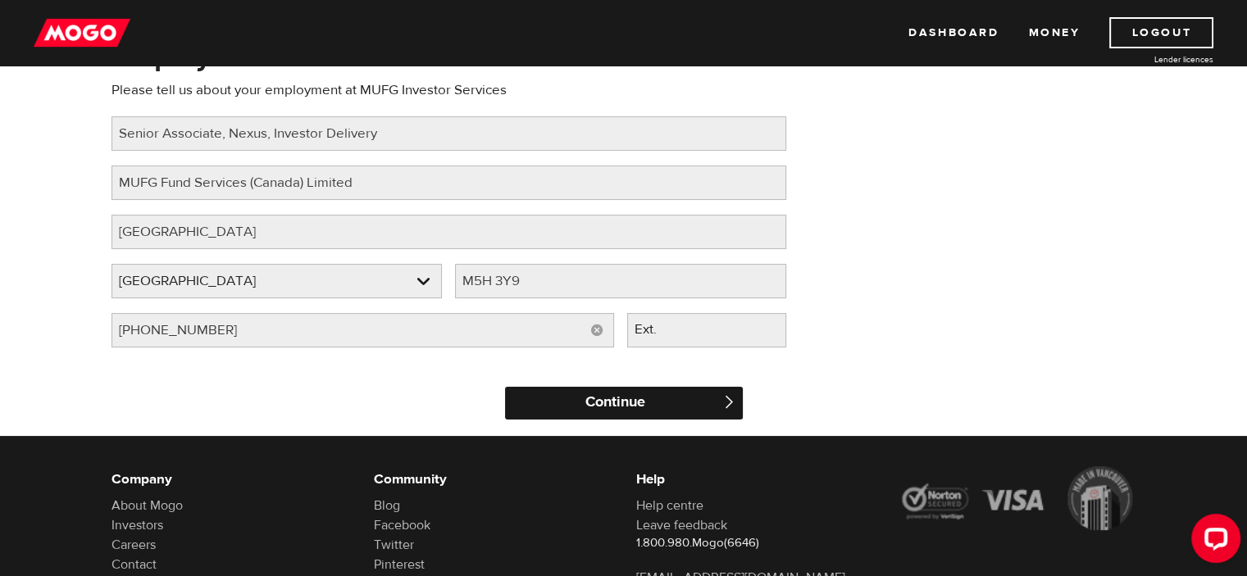
click at [596, 404] on input "Continue" at bounding box center [624, 403] width 238 height 33
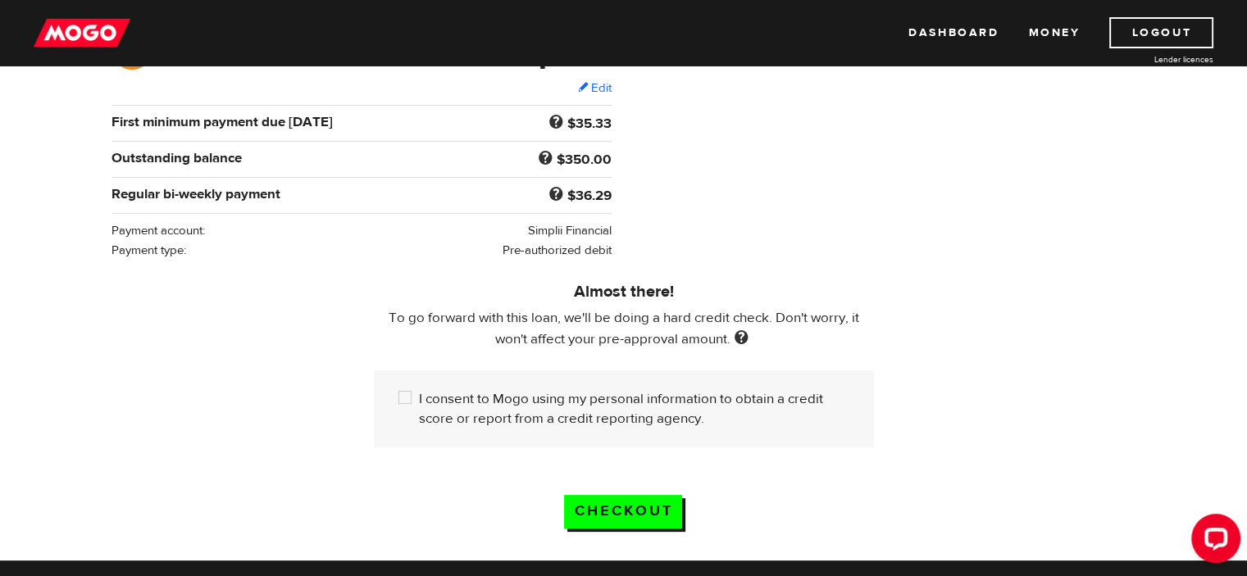
scroll to position [328, 0]
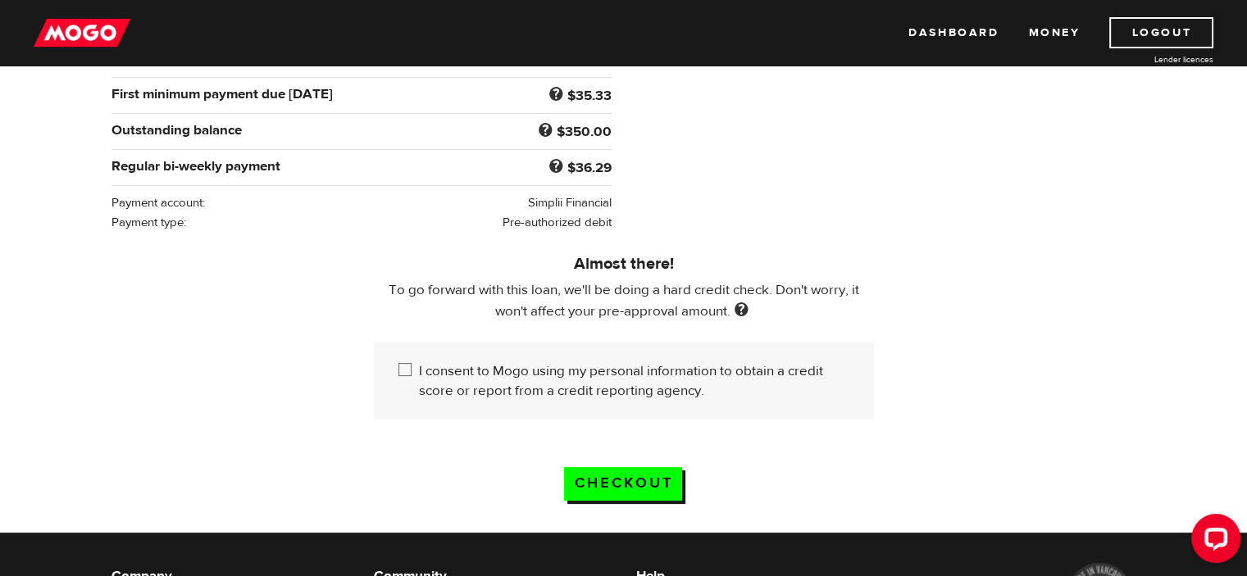
click at [407, 368] on input "I consent to Mogo using my personal information to obtain a credit score or rep…" at bounding box center [408, 372] width 20 height 20
click at [405, 366] on input "I consent to Mogo using my personal information to obtain a credit score or rep…" at bounding box center [408, 372] width 20 height 20
click at [405, 371] on input "I consent to Mogo using my personal information to obtain a credit score or rep…" at bounding box center [408, 372] width 20 height 20
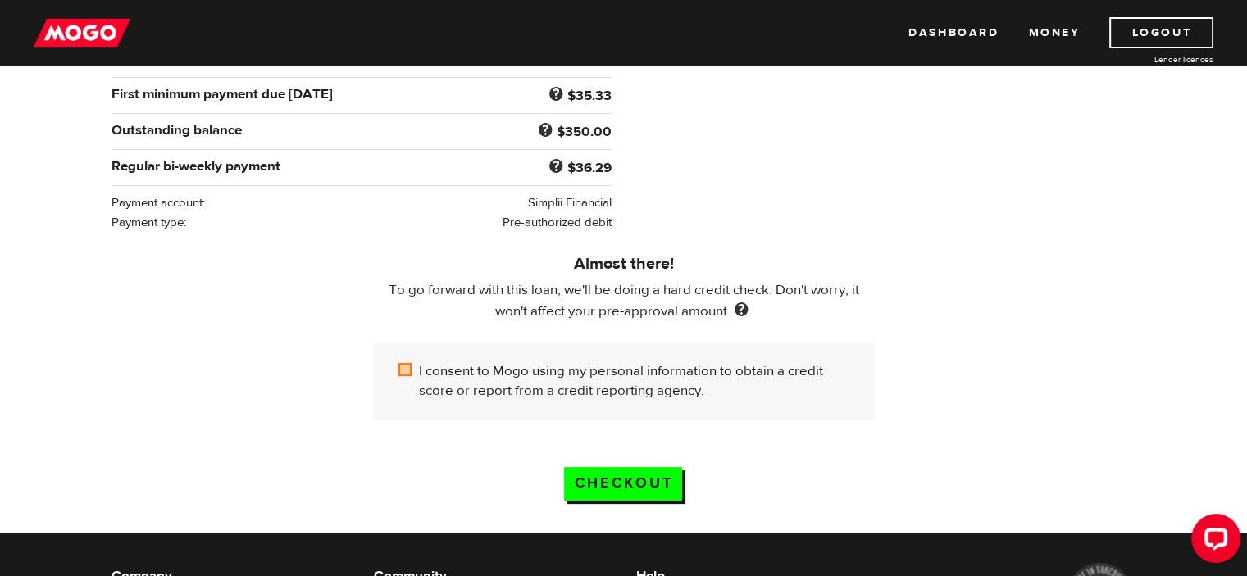
checkbox input "true"
click at [616, 481] on input "Checkout" at bounding box center [623, 484] width 118 height 34
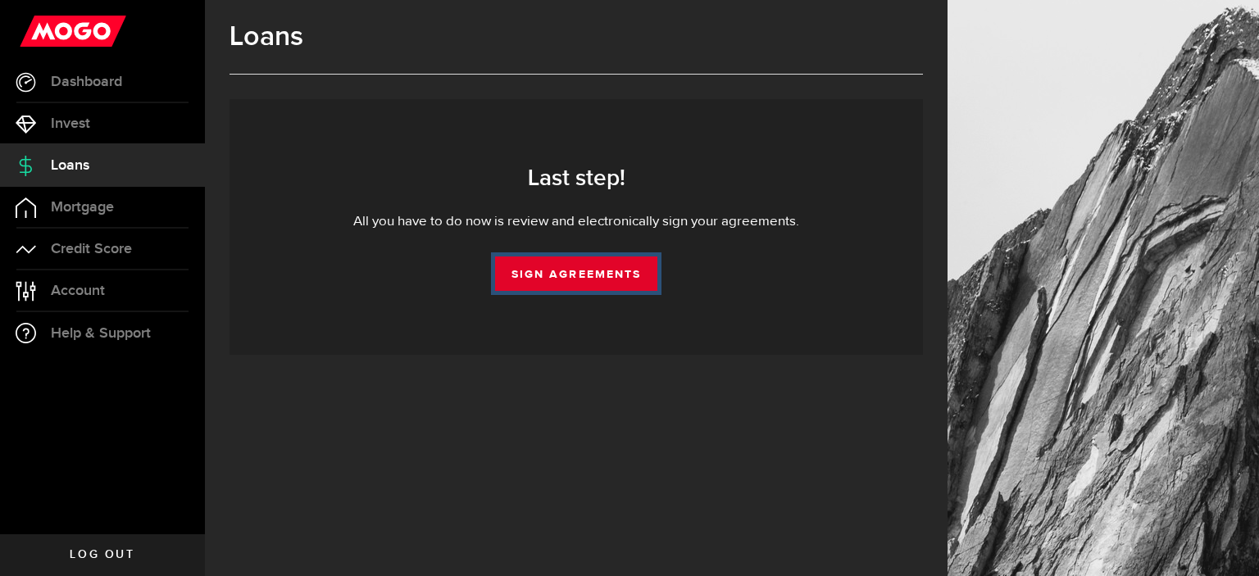
click at [571, 271] on link "Sign Agreements" at bounding box center [576, 274] width 162 height 34
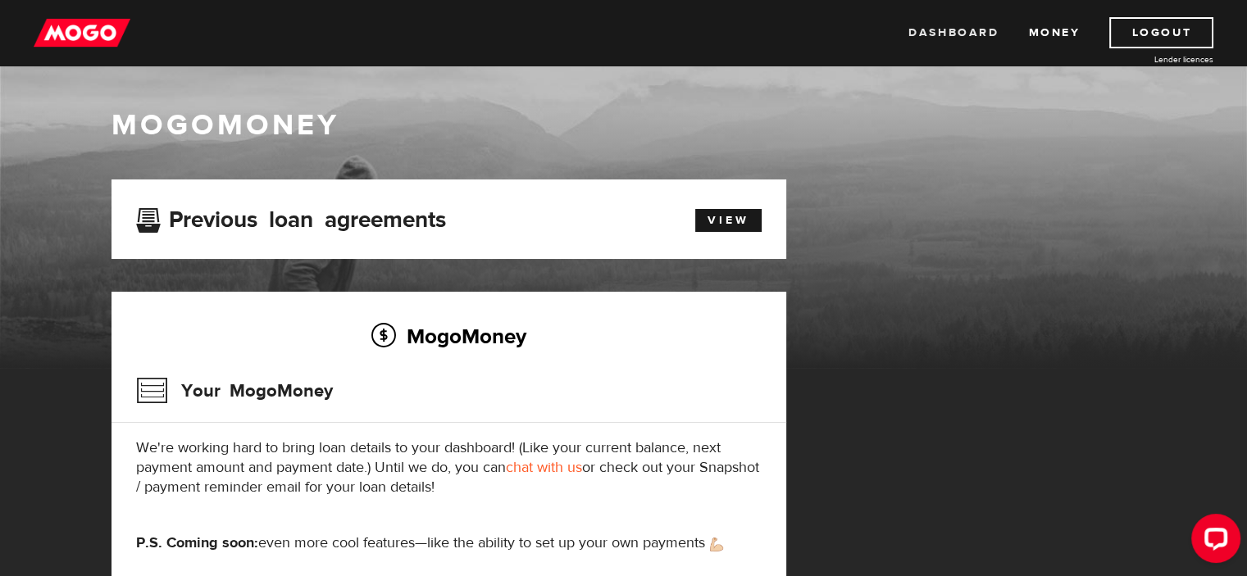
click at [935, 37] on link "Dashboard" at bounding box center [953, 32] width 90 height 31
click at [1057, 26] on link "Money" at bounding box center [1054, 32] width 52 height 31
click at [716, 225] on link "View" at bounding box center [728, 220] width 66 height 23
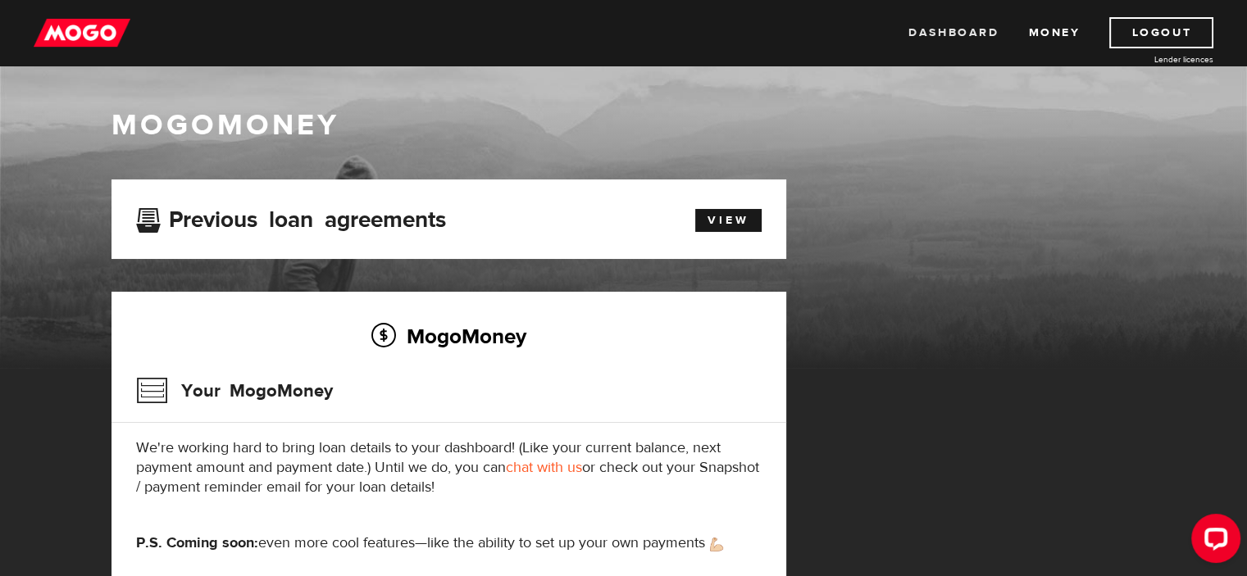
click at [948, 35] on link "Dashboard" at bounding box center [953, 32] width 90 height 31
click at [979, 35] on link "Dashboard" at bounding box center [953, 32] width 90 height 31
click at [961, 28] on link "Dashboard" at bounding box center [953, 32] width 90 height 31
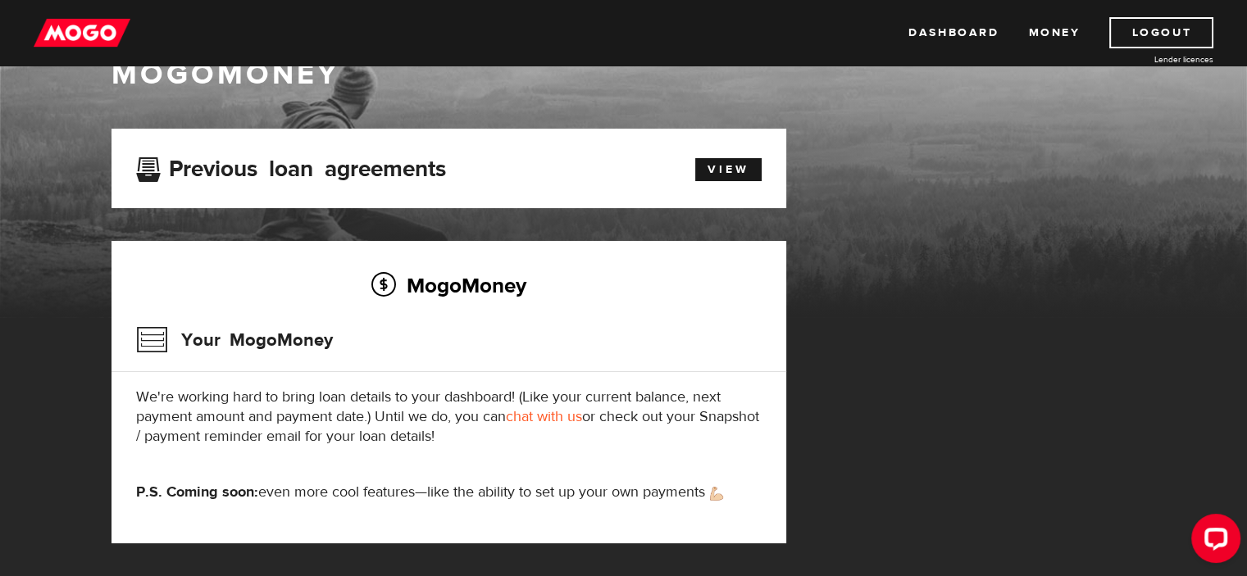
scroll to position [50, 0]
